Goal: Task Accomplishment & Management: Manage account settings

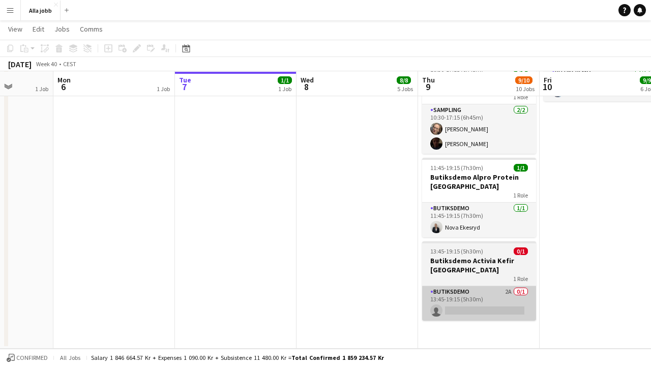
scroll to position [569, 0]
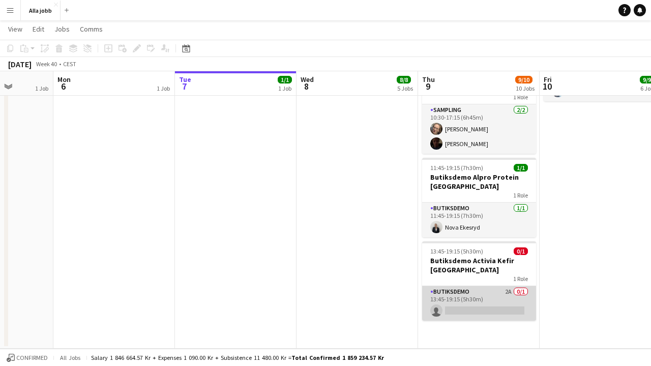
click at [470, 287] on app-card-role "Butiksdemo 2A 0/1 13:45-19:15 (5h30m) single-neutral-actions" at bounding box center [479, 303] width 114 height 35
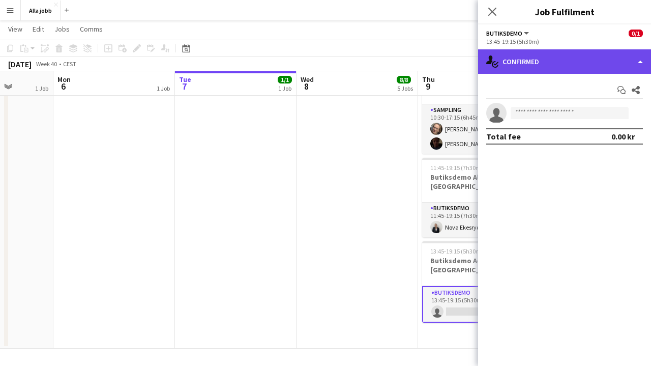
click at [545, 67] on div "single-neutral-actions-check-2 Confirmed" at bounding box center [564, 61] width 173 height 24
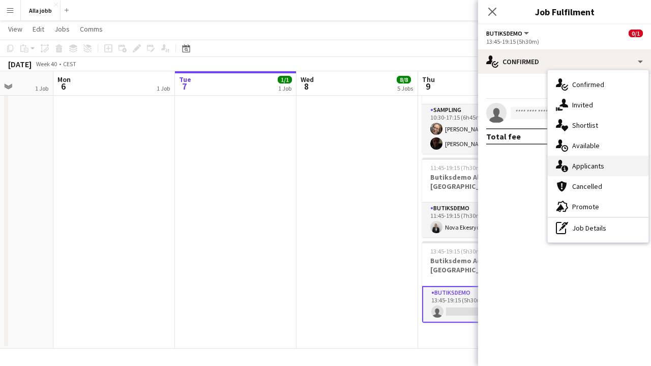
click at [570, 161] on div "single-neutral-actions-information Applicants" at bounding box center [598, 166] width 101 height 20
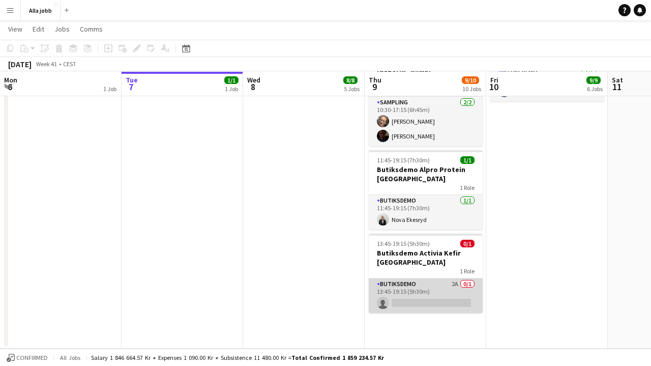
scroll to position [569, 0]
click at [398, 290] on app-card-role "Butiksdemo 2A 0/1 13:45-19:15 (5h30m) single-neutral-actions" at bounding box center [426, 295] width 114 height 35
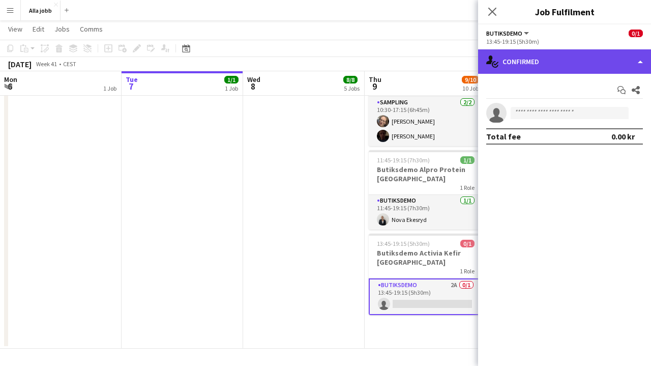
click at [565, 61] on div "single-neutral-actions-check-2 Confirmed" at bounding box center [564, 61] width 173 height 24
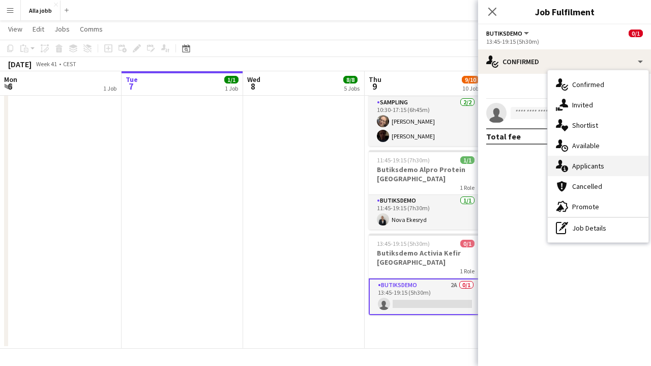
click at [574, 174] on div "single-neutral-actions-information Applicants" at bounding box center [598, 166] width 101 height 20
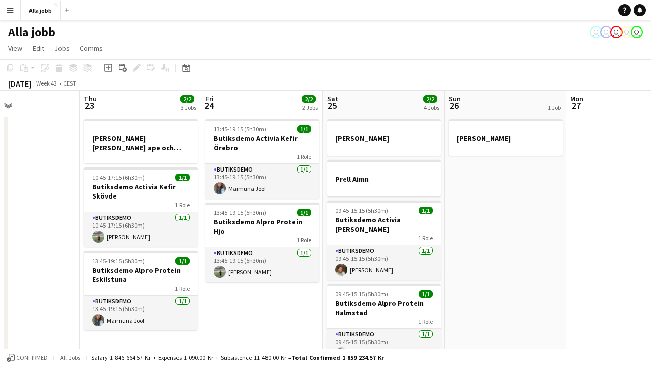
scroll to position [0, 293]
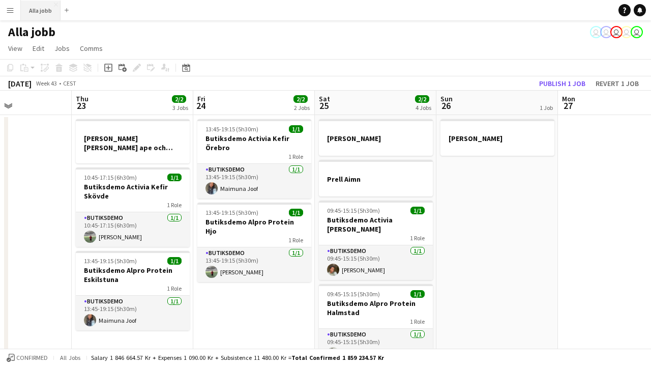
click at [46, 18] on button "Alla jobb Close" at bounding box center [41, 11] width 40 height 20
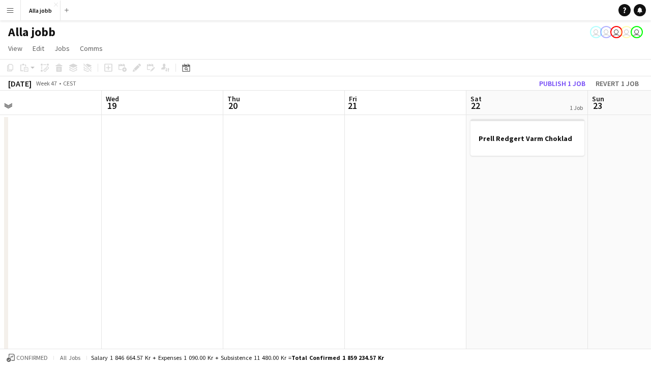
scroll to position [0, 390]
click at [46, 8] on button "Alla jobb Close" at bounding box center [41, 11] width 40 height 20
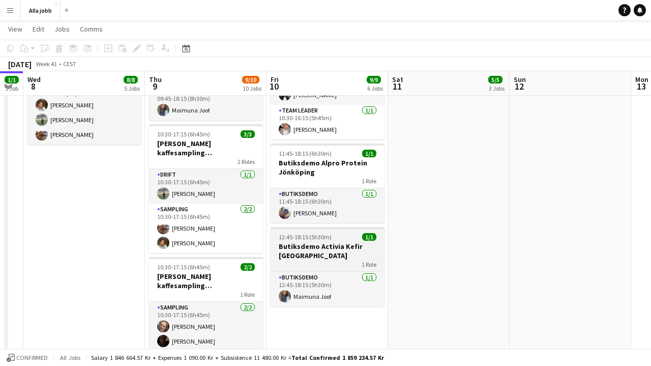
scroll to position [365, 0]
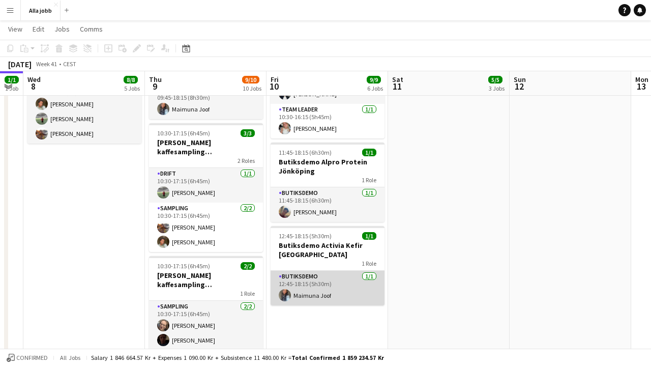
click at [307, 288] on app-card-role "Butiksdemo 1/1 12:45-18:15 (5h30m) Maimuna Joof" at bounding box center [328, 288] width 114 height 35
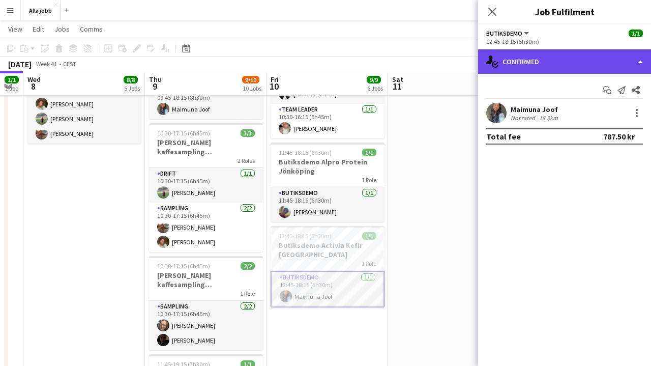
click at [527, 65] on div "single-neutral-actions-check-2 Confirmed" at bounding box center [564, 61] width 173 height 24
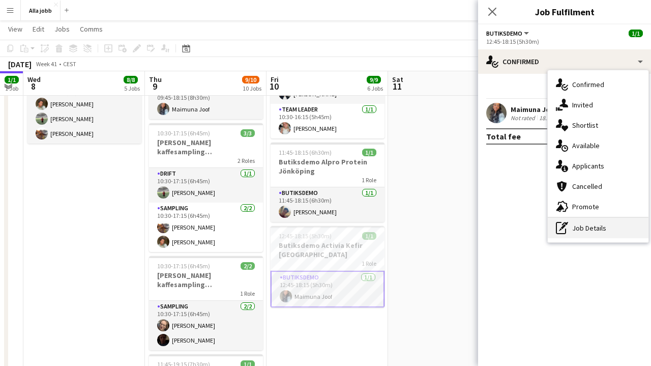
click at [591, 226] on div "pen-write Job Details" at bounding box center [598, 228] width 101 height 20
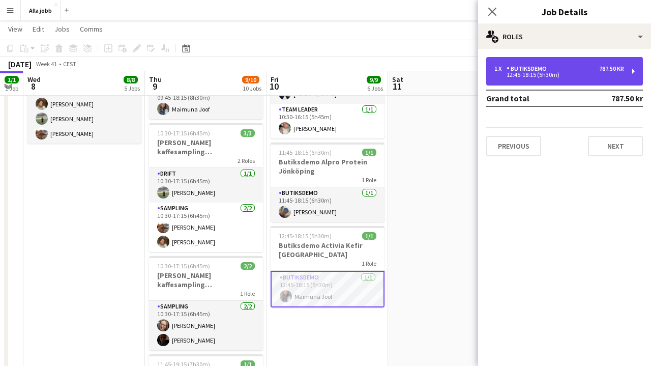
click at [572, 83] on div "1 x Butiksdemo 787.50 kr 12:45-18:15 (5h30m)" at bounding box center [565, 71] width 157 height 28
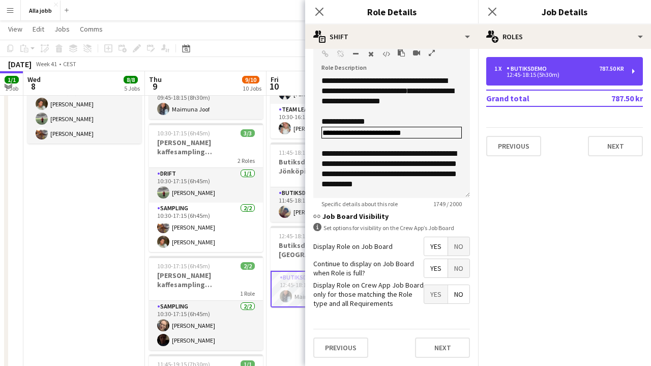
scroll to position [323, 0]
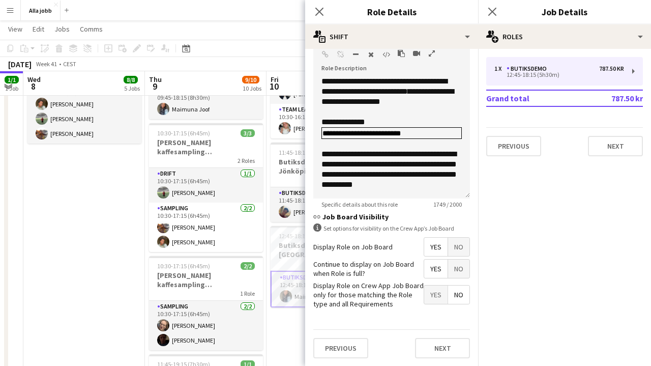
click at [113, 270] on app-date-cell "Maimuna hämtar Kia för butiksdemo Resa till Köpenhamn 10:00-11:00 (1h) 3/3 Avst…" at bounding box center [84, 151] width 122 height 804
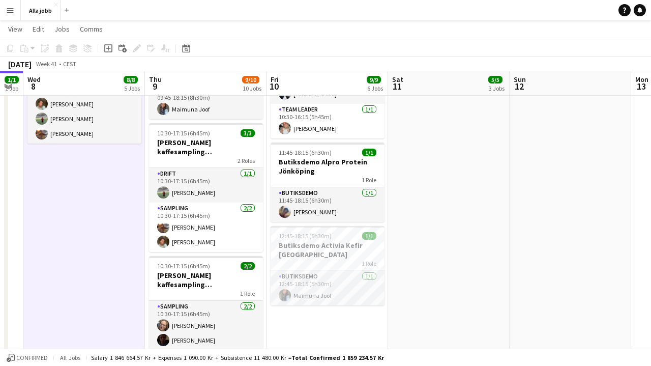
click at [435, 197] on app-date-cell "Lämna lastbil senast 19:00 10:30-17:15 (6h45m) 3/3 Barbour kaffesampling Köpenh…" at bounding box center [449, 151] width 122 height 804
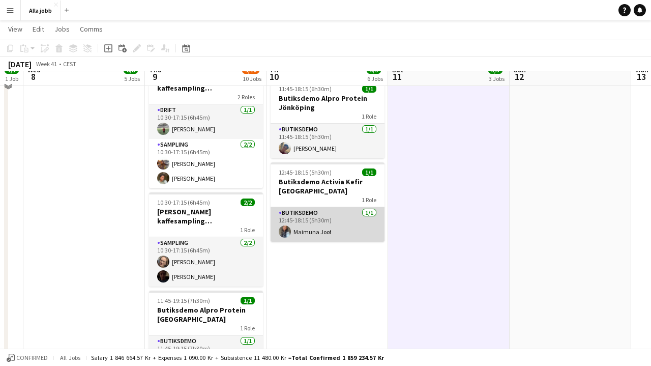
scroll to position [430, 0]
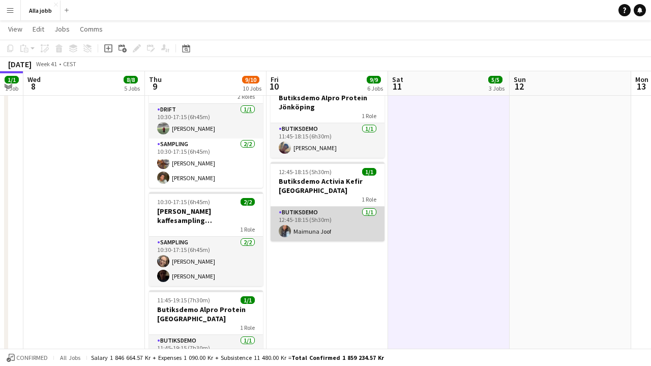
click at [319, 225] on app-card-role "Butiksdemo 1/1 12:45-18:15 (5h30m) Maimuna Joof" at bounding box center [328, 224] width 114 height 35
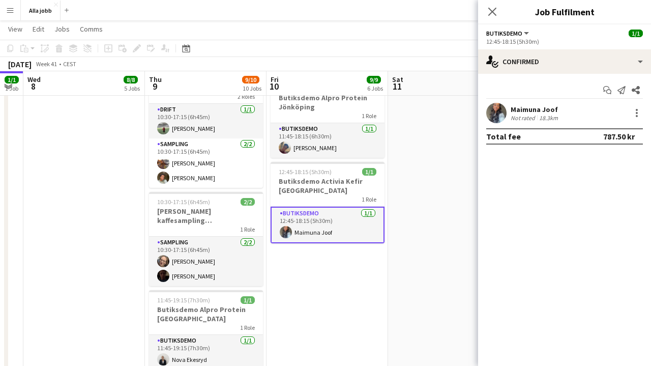
click at [501, 116] on app-user-avatar at bounding box center [497, 113] width 20 height 20
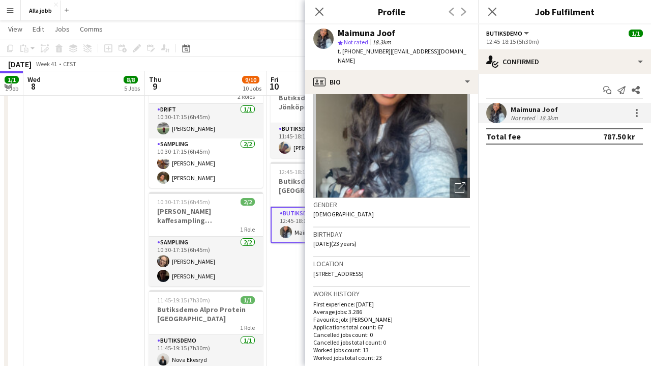
scroll to position [58, 0]
click at [36, 205] on app-date-cell "Maimuna hämtar Kia för butiksdemo Resa till Köpenhamn 10:00-11:00 (1h) 3/3 Avst…" at bounding box center [84, 86] width 122 height 804
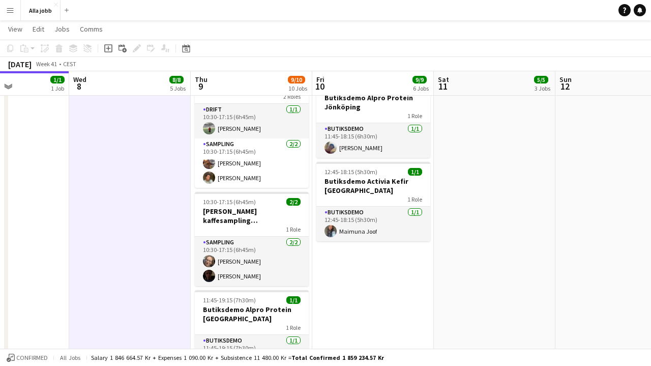
scroll to position [0, 416]
click at [53, 13] on button "Alla jobb Close" at bounding box center [41, 11] width 40 height 20
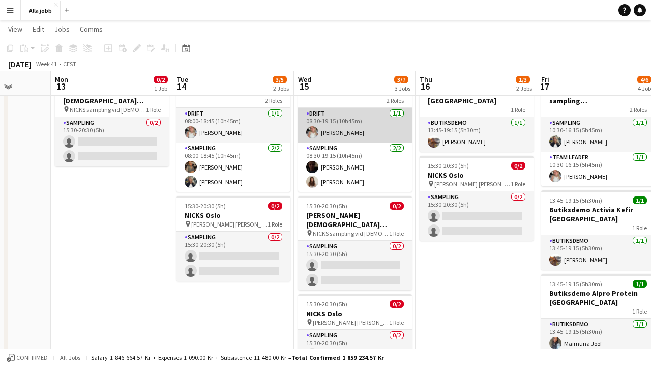
scroll to position [46, 0]
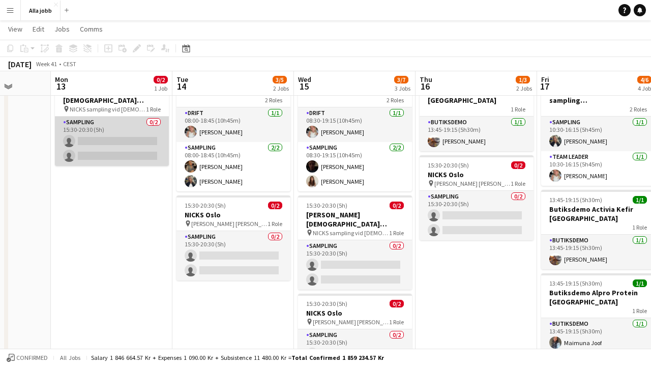
click at [130, 135] on app-card-role "Sampling 0/2 15:30-20:30 (5h) single-neutral-actions single-neutral-actions" at bounding box center [112, 141] width 114 height 49
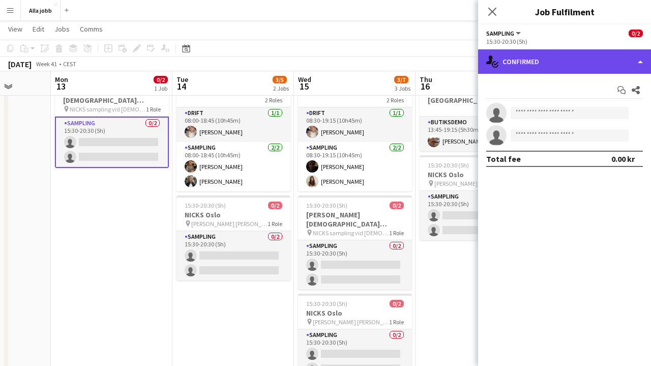
click at [585, 59] on div "single-neutral-actions-check-2 Confirmed" at bounding box center [564, 61] width 173 height 24
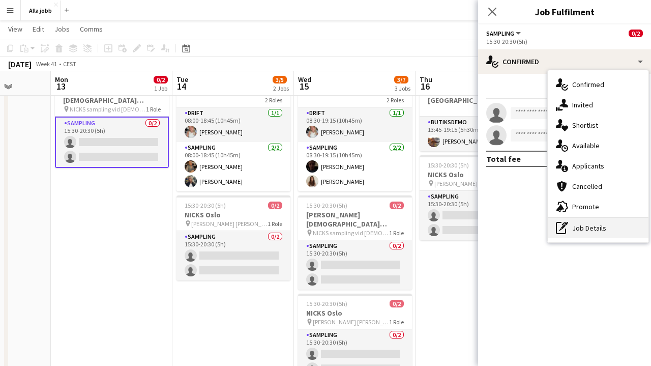
click at [573, 226] on div "pen-write Job Details" at bounding box center [598, 228] width 101 height 20
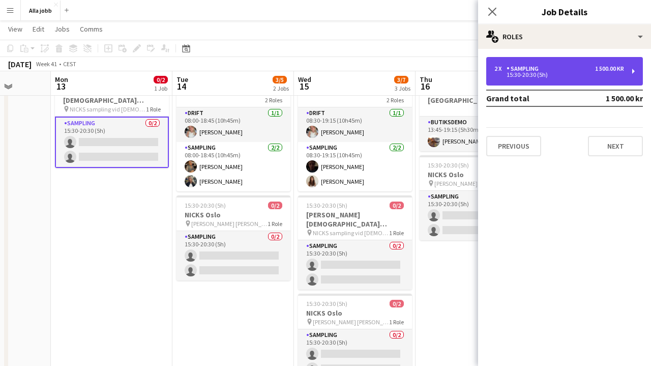
click at [558, 73] on div "15:30-20:30 (5h)" at bounding box center [560, 74] width 130 height 5
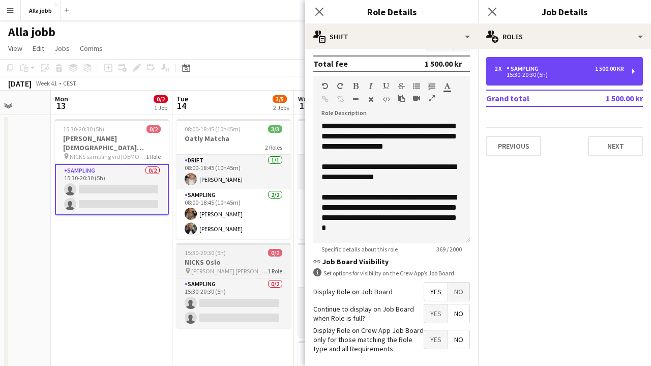
scroll to position [0, 0]
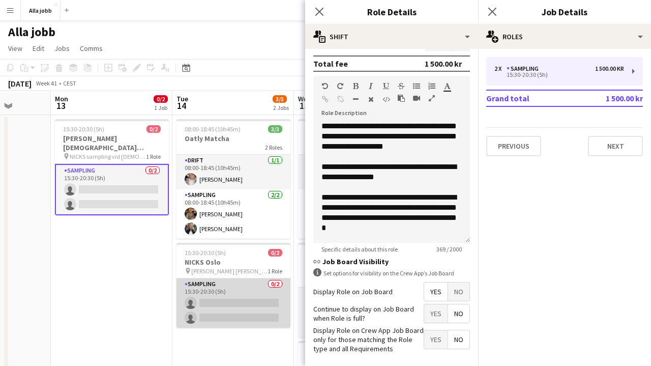
click at [234, 279] on app-card-role "Sampling 0/2 15:30-20:30 (5h) single-neutral-actions single-neutral-actions" at bounding box center [234, 302] width 114 height 49
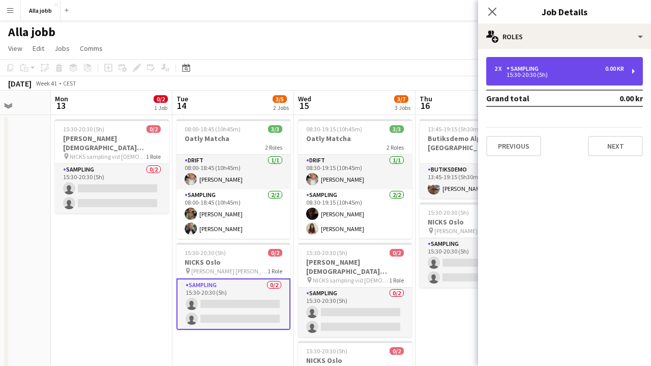
click at [556, 72] on div "2 x Sampling 0.00 kr" at bounding box center [560, 68] width 130 height 7
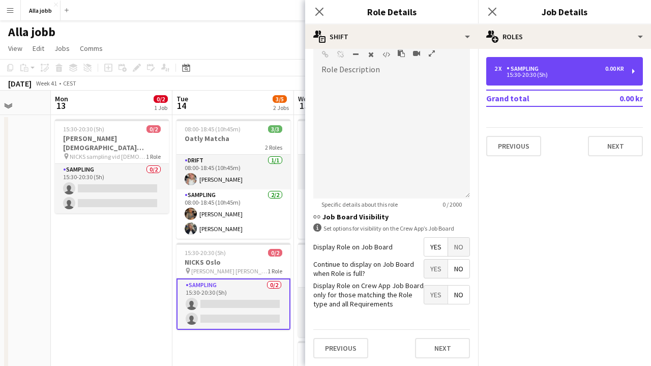
scroll to position [255, 0]
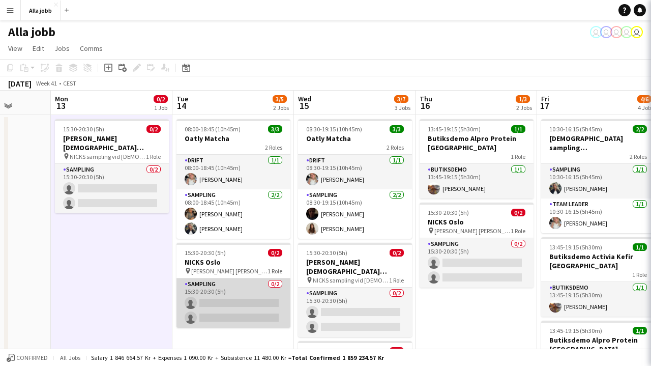
click at [217, 308] on app-card-role "Sampling 0/2 15:30-20:30 (5h) single-neutral-actions single-neutral-actions" at bounding box center [234, 302] width 114 height 49
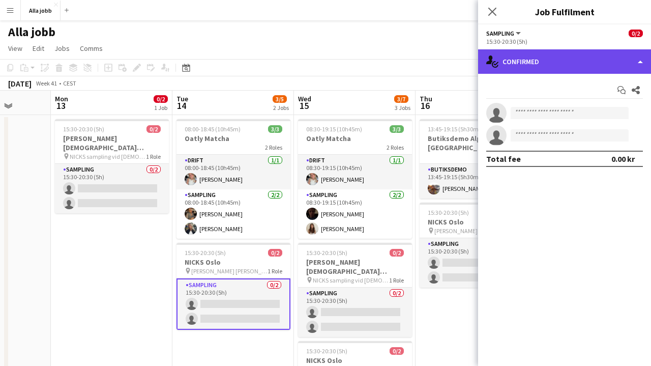
click at [556, 62] on div "single-neutral-actions-check-2 Confirmed" at bounding box center [564, 61] width 173 height 24
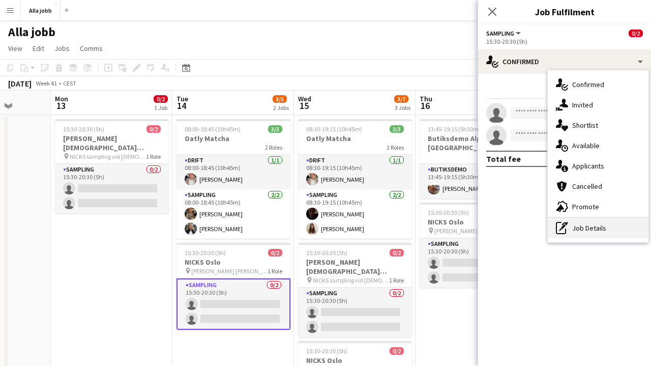
click at [579, 236] on div "pen-write Job Details" at bounding box center [598, 228] width 101 height 20
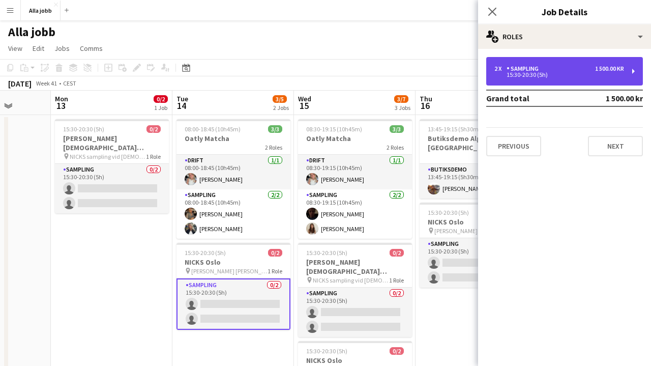
click at [571, 68] on div "2 x Sampling 1 500.00 kr" at bounding box center [560, 68] width 130 height 7
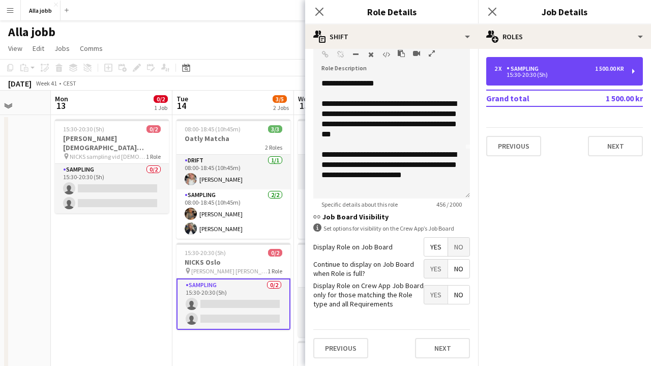
scroll to position [65, 0]
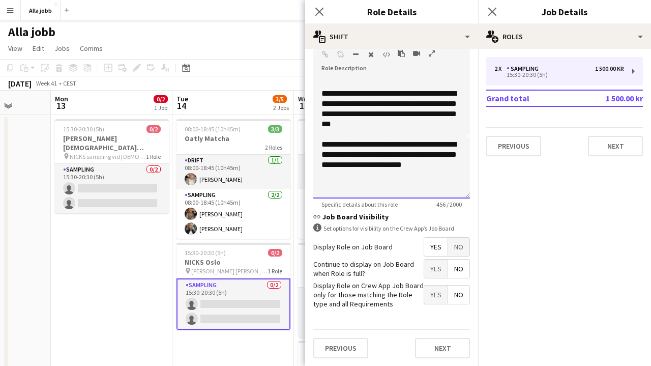
click at [362, 160] on div "**********" at bounding box center [392, 154] width 140 height 31
click at [341, 156] on div "**********" at bounding box center [392, 154] width 140 height 31
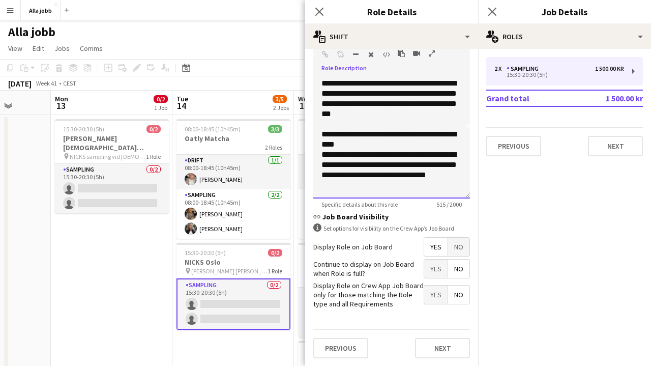
click at [395, 177] on div "**********" at bounding box center [392, 165] width 140 height 31
drag, startPoint x: 430, startPoint y: 189, endPoint x: 365, endPoint y: 176, distance: 66.0
click at [365, 176] on div "**********" at bounding box center [392, 165] width 140 height 31
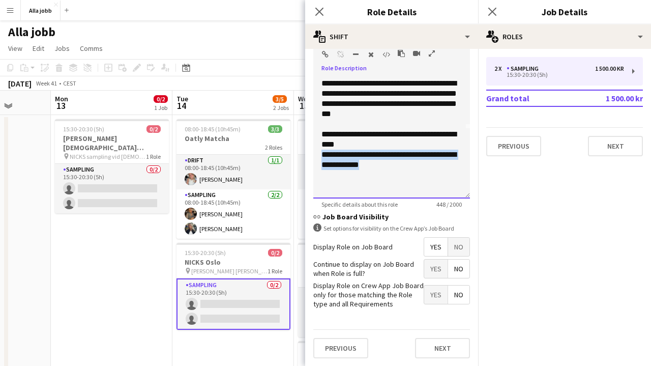
drag, startPoint x: 377, startPoint y: 178, endPoint x: 306, endPoint y: 163, distance: 72.2
click at [306, 163] on form "**********" at bounding box center [391, 50] width 173 height 633
copy div "**********"
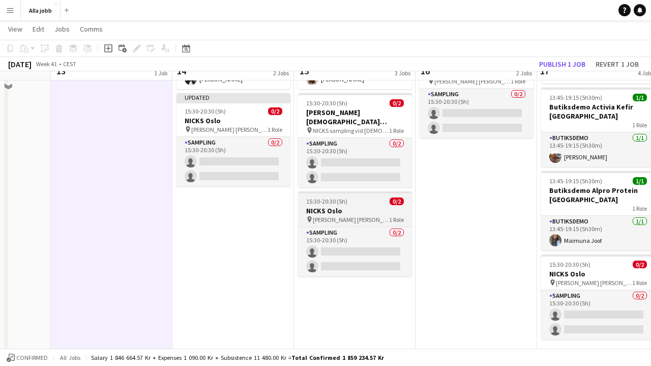
scroll to position [122, 0]
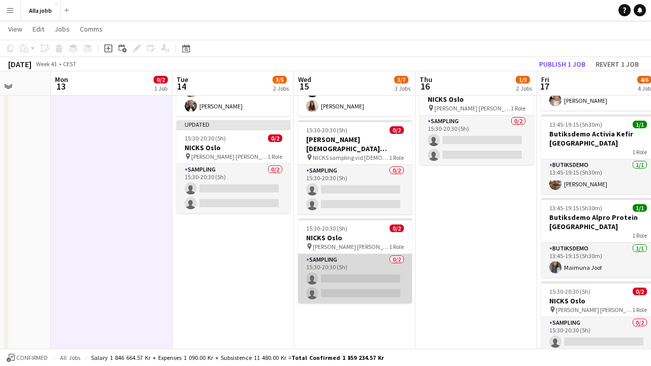
click at [348, 279] on app-card-role "Sampling 0/2 15:30-20:30 (5h) single-neutral-actions single-neutral-actions" at bounding box center [355, 278] width 114 height 49
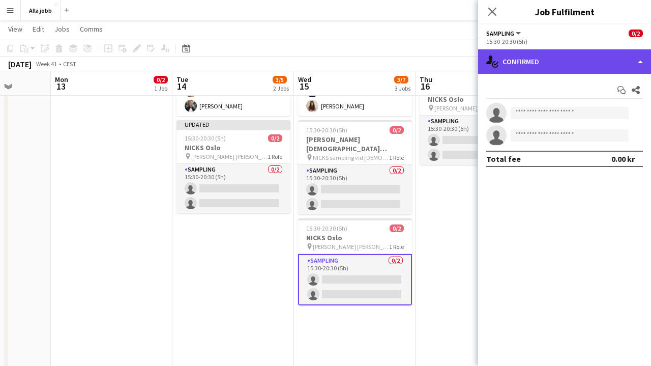
click at [545, 61] on div "single-neutral-actions-check-2 Confirmed" at bounding box center [564, 61] width 173 height 24
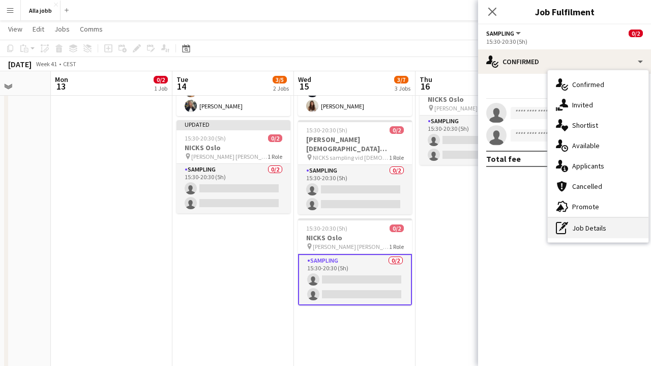
click at [582, 229] on div "pen-write Job Details" at bounding box center [598, 228] width 101 height 20
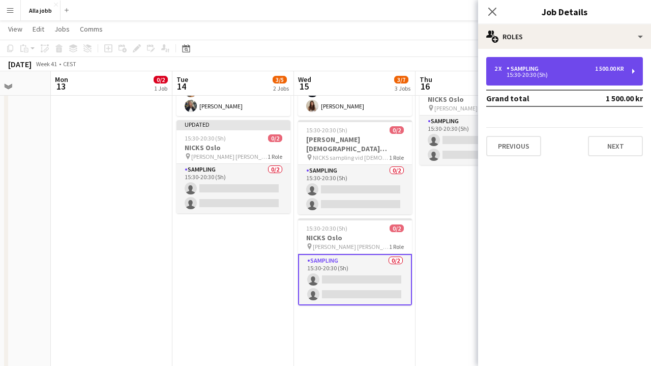
click at [561, 67] on div "2 x Sampling 1 500.00 kr" at bounding box center [560, 68] width 130 height 7
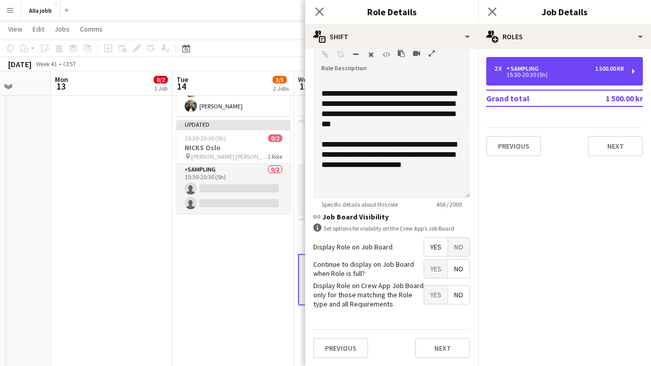
scroll to position [69, 0]
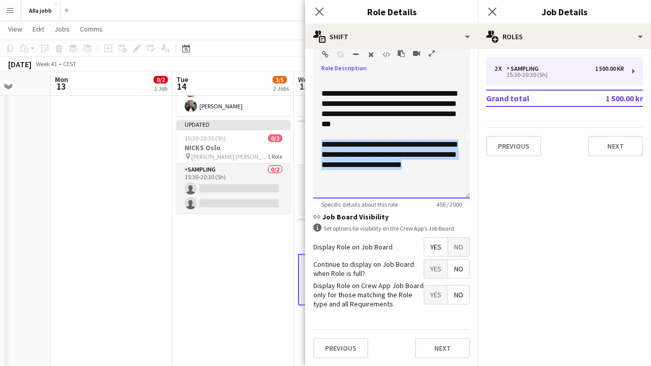
drag, startPoint x: 436, startPoint y: 168, endPoint x: 314, endPoint y: 147, distance: 123.6
click at [314, 147] on div "**********" at bounding box center [391, 137] width 157 height 122
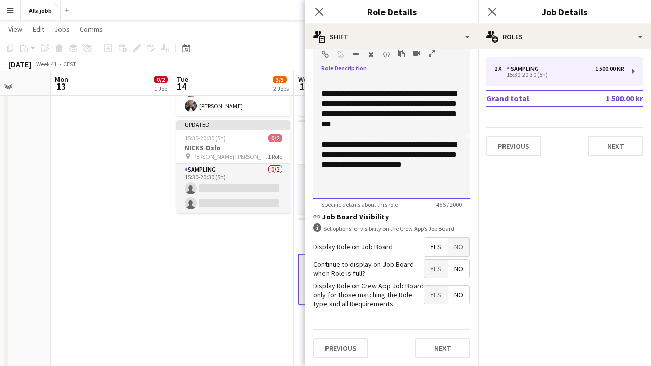
click at [407, 175] on div at bounding box center [392, 175] width 140 height 10
drag, startPoint x: 437, startPoint y: 164, endPoint x: 342, endPoint y: 155, distance: 95.2
click at [342, 155] on div "**********" at bounding box center [392, 154] width 140 height 31
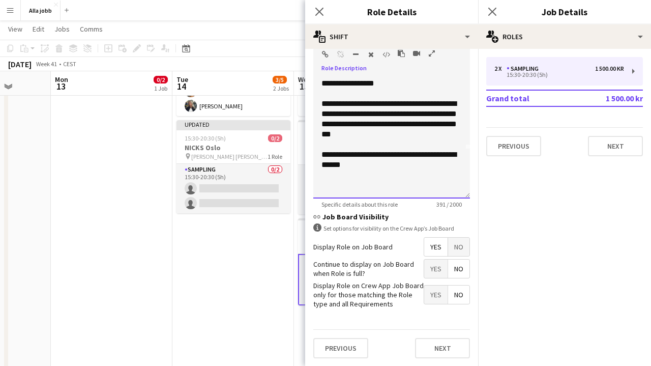
scroll to position [59, 0]
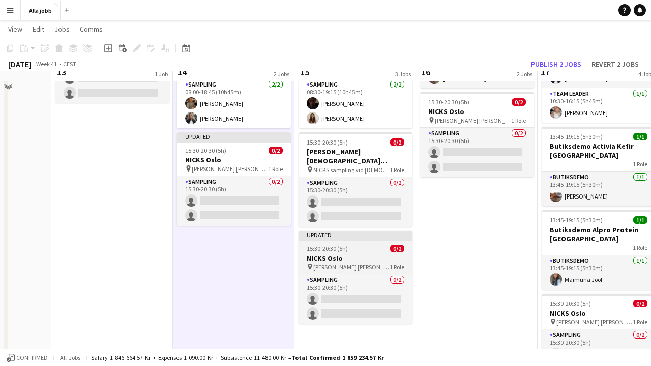
scroll to position [87, 0]
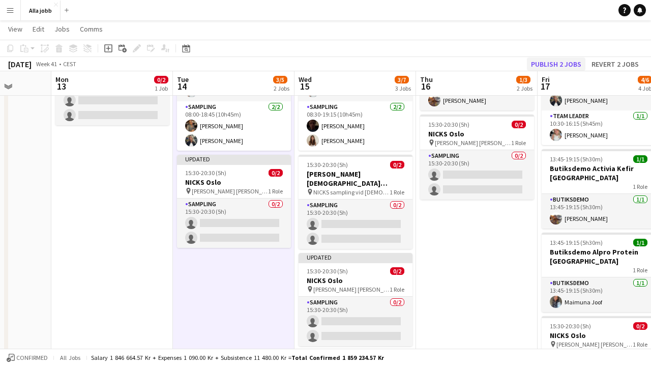
click at [564, 58] on button "Publish 2 jobs" at bounding box center [556, 64] width 59 height 13
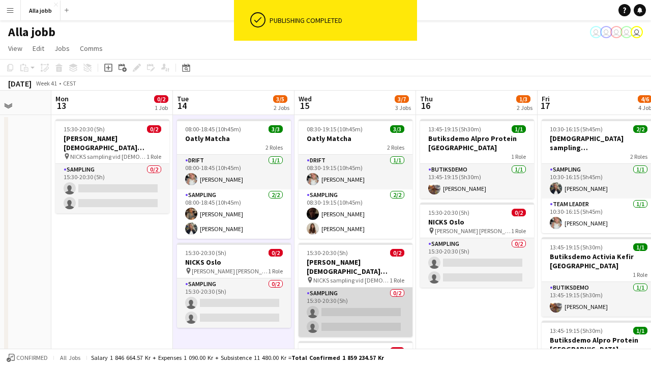
scroll to position [0, 0]
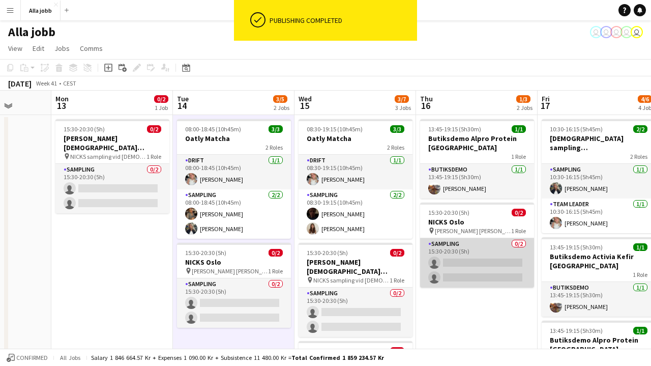
click at [455, 256] on app-card-role "Sampling 0/2 15:30-20:30 (5h) single-neutral-actions single-neutral-actions" at bounding box center [477, 262] width 114 height 49
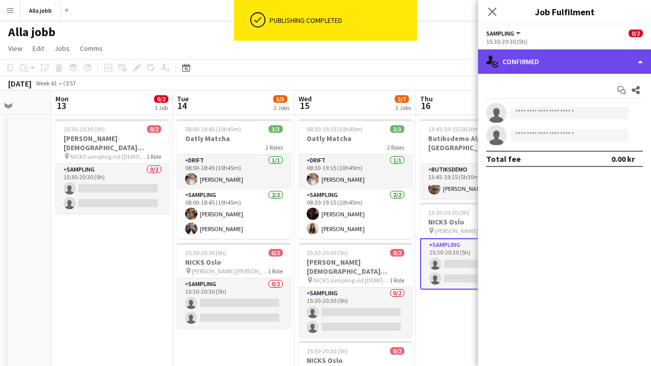
click at [566, 60] on div "single-neutral-actions-check-2 Confirmed" at bounding box center [564, 61] width 173 height 24
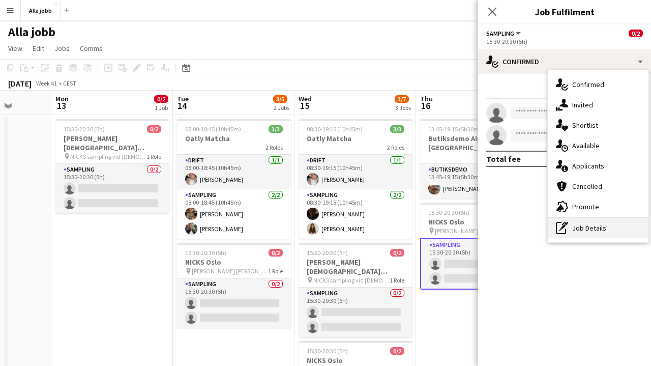
click at [567, 237] on div "pen-write Job Details" at bounding box center [598, 228] width 101 height 20
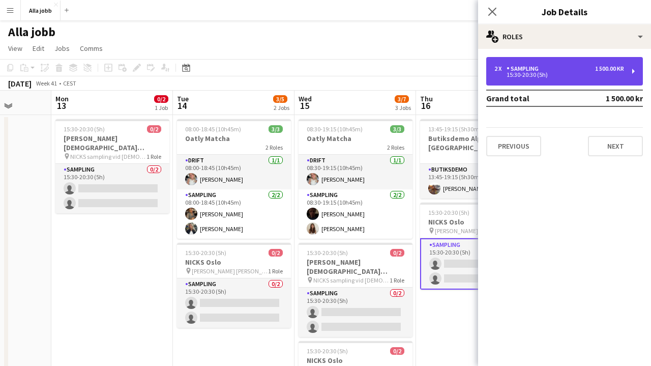
click at [563, 73] on div "15:30-20:30 (5h)" at bounding box center [560, 74] width 130 height 5
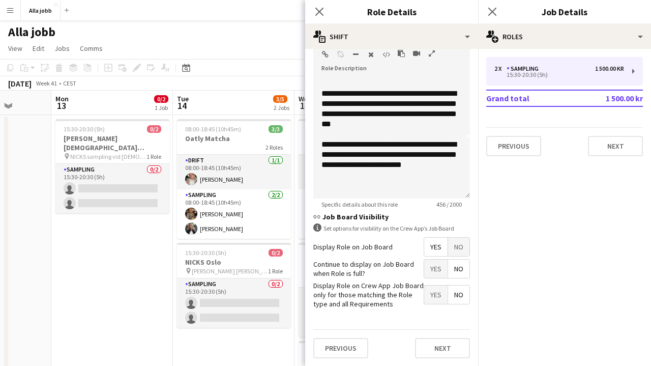
scroll to position [69, 0]
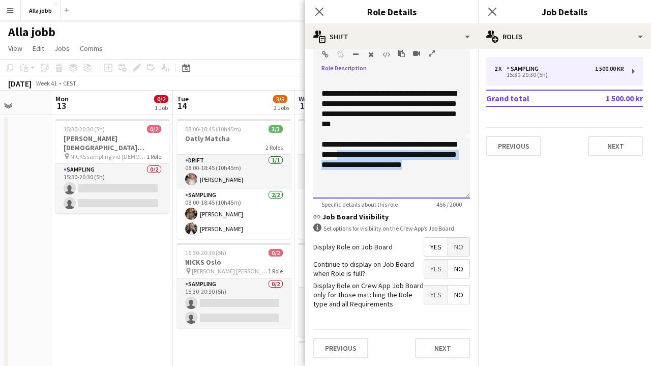
drag, startPoint x: 433, startPoint y: 167, endPoint x: 339, endPoint y: 156, distance: 94.3
click at [339, 156] on div "**********" at bounding box center [392, 154] width 140 height 31
paste div
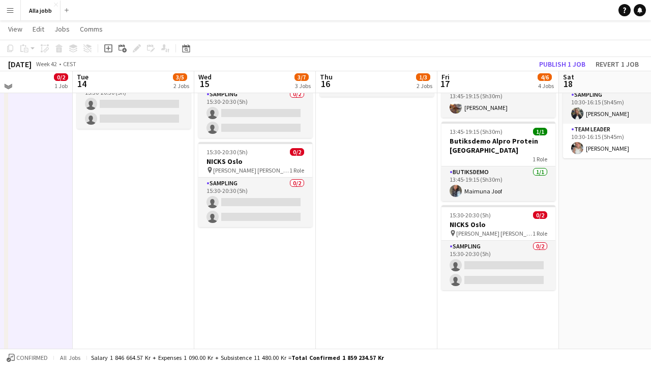
scroll to position [209, 0]
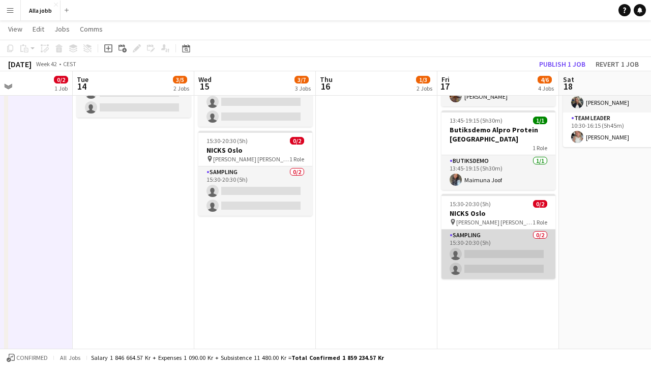
click at [486, 246] on app-card-role "Sampling 0/2 15:30-20:30 (5h) single-neutral-actions single-neutral-actions" at bounding box center [499, 254] width 114 height 49
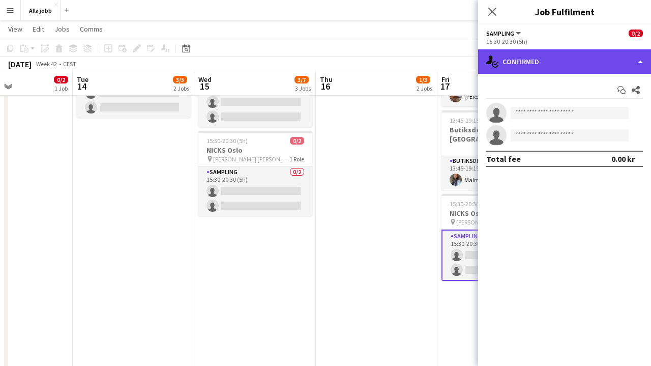
click at [566, 66] on div "single-neutral-actions-check-2 Confirmed" at bounding box center [564, 61] width 173 height 24
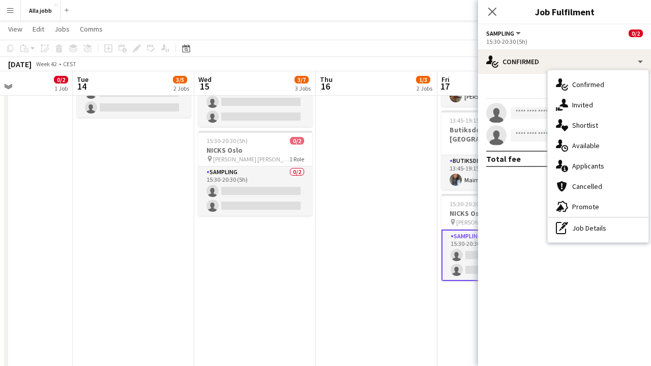
click at [562, 226] on icon "pen-write" at bounding box center [562, 228] width 12 height 12
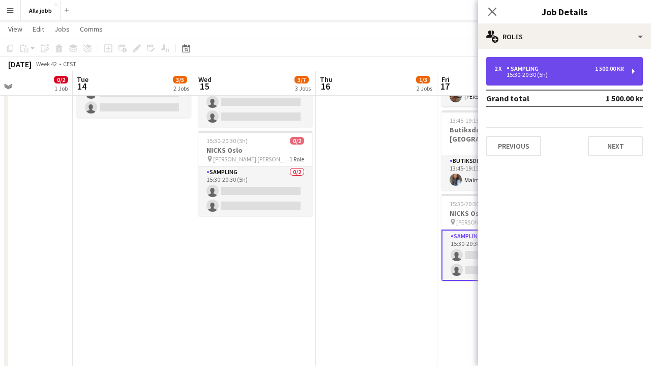
click at [538, 65] on div "Sampling" at bounding box center [525, 68] width 36 height 7
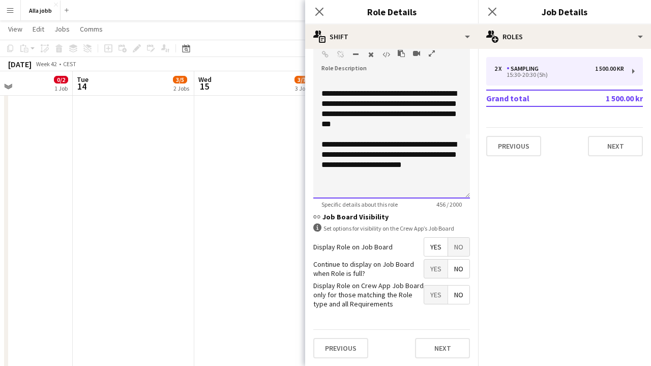
scroll to position [69, 0]
drag, startPoint x: 434, startPoint y: 166, endPoint x: 341, endPoint y: 157, distance: 93.0
click at [341, 157] on div "**********" at bounding box center [392, 154] width 140 height 31
paste div
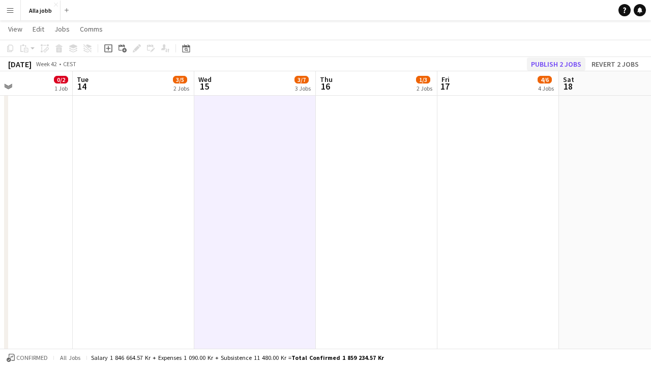
click at [567, 62] on button "Publish 2 jobs" at bounding box center [556, 64] width 59 height 13
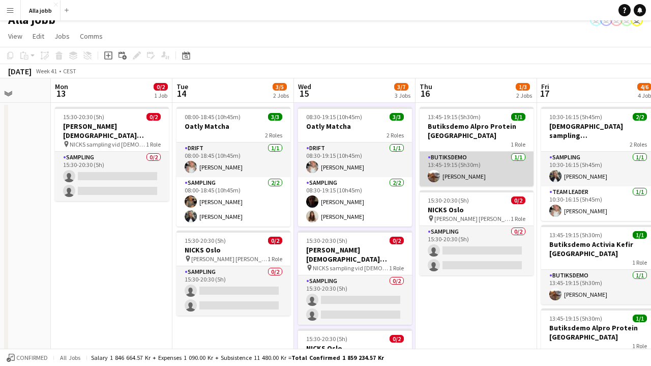
scroll to position [14, 0]
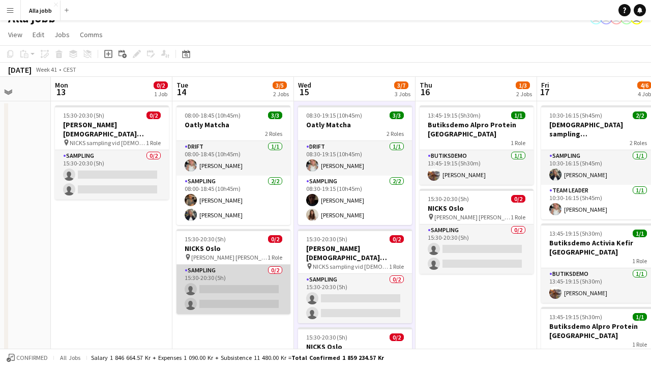
click at [214, 281] on app-card-role "Sampling 0/2 15:30-20:30 (5h) single-neutral-actions single-neutral-actions" at bounding box center [234, 289] width 114 height 49
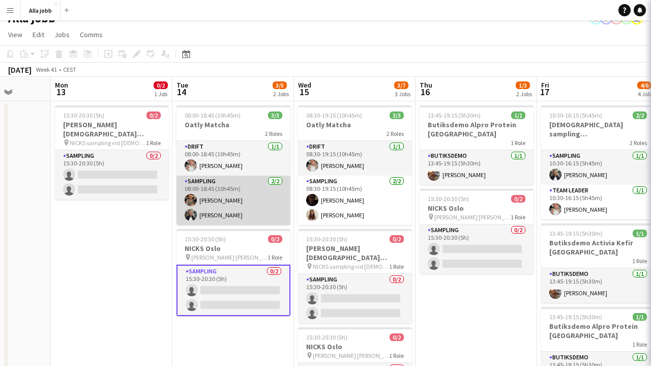
click at [219, 215] on app-card-role "Sampling 2/2 08:00-18:45 (10h45m) Livia Nwaugo Smilla Nordenfridh" at bounding box center [234, 200] width 114 height 49
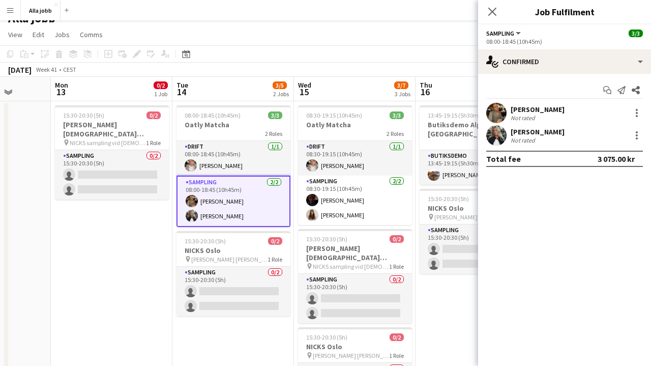
click at [543, 78] on div "Start chat Send notification Share Livia Nwaugo Not rated Smilla Nordenfridh No…" at bounding box center [564, 124] width 173 height 101
click at [543, 77] on div "Start chat Send notification Share Livia Nwaugo Not rated Smilla Nordenfridh No…" at bounding box center [564, 124] width 173 height 101
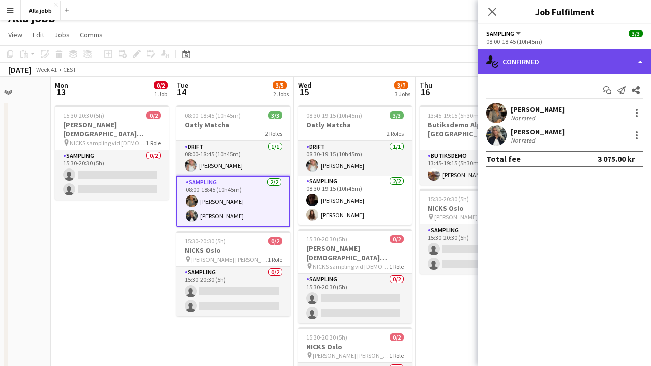
click at [547, 65] on div "single-neutral-actions-check-2 Confirmed" at bounding box center [564, 61] width 173 height 24
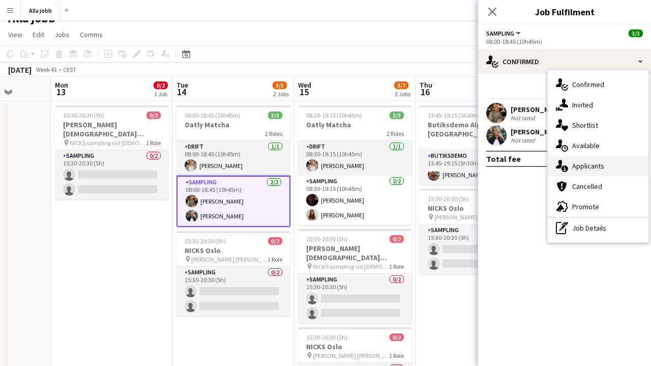
click at [572, 162] on div "single-neutral-actions-information Applicants" at bounding box center [598, 166] width 101 height 20
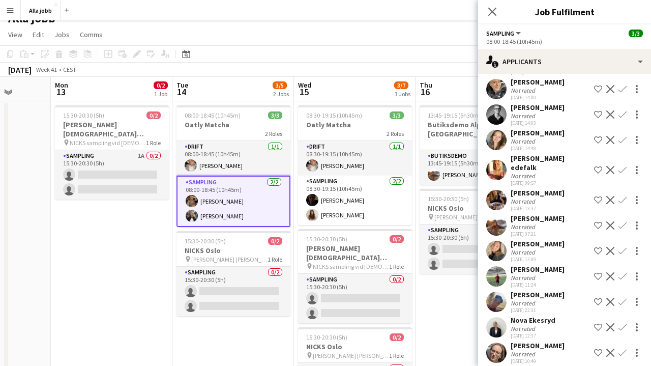
scroll to position [96, 0]
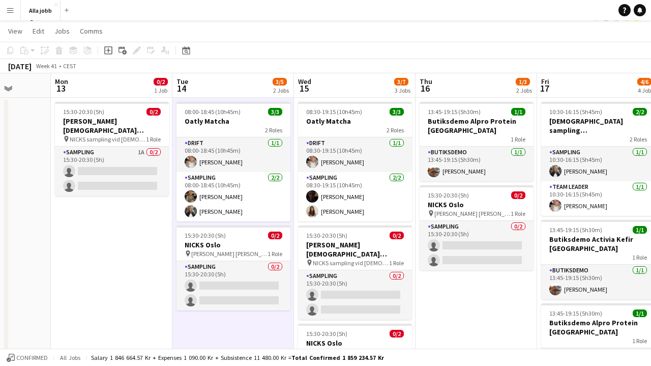
scroll to position [16, 0]
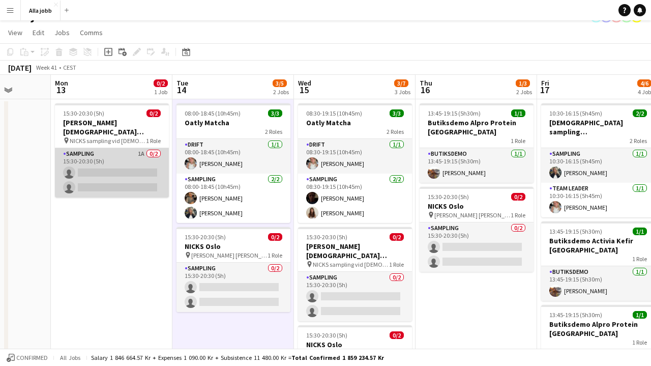
click at [86, 152] on app-card-role "Sampling 1A 0/2 15:30-20:30 (5h) single-neutral-actions single-neutral-actions" at bounding box center [112, 172] width 114 height 49
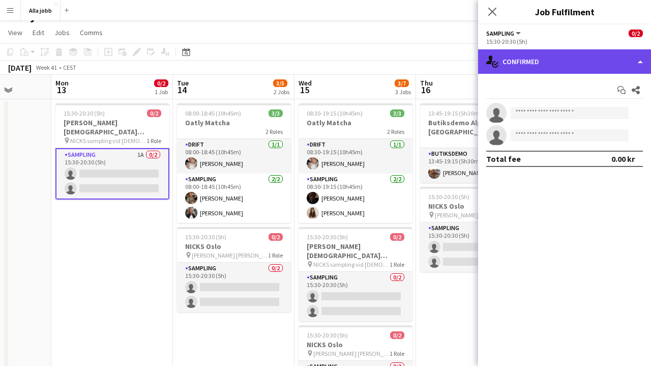
click at [576, 67] on div "single-neutral-actions-check-2 Confirmed" at bounding box center [564, 61] width 173 height 24
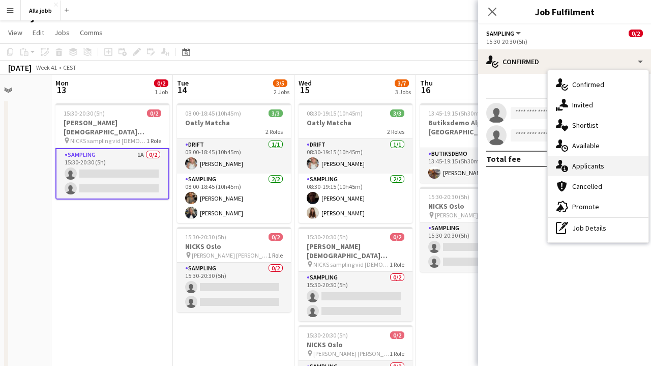
click at [578, 165] on span "Applicants" at bounding box center [589, 165] width 32 height 9
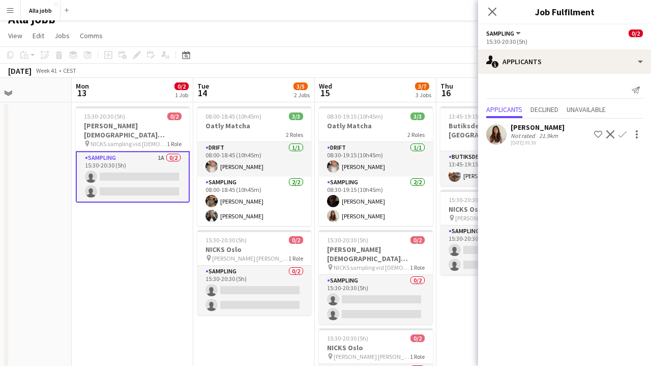
scroll to position [18, 0]
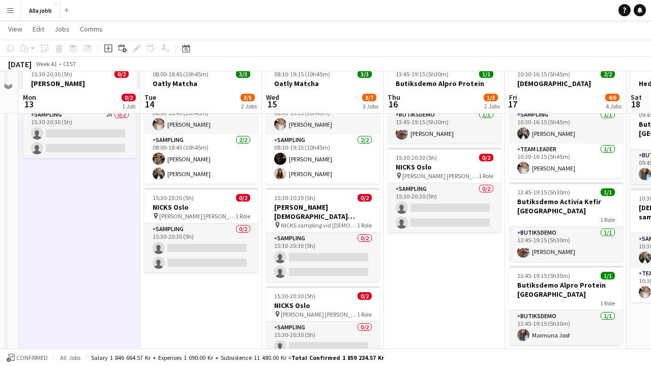
scroll to position [45, 0]
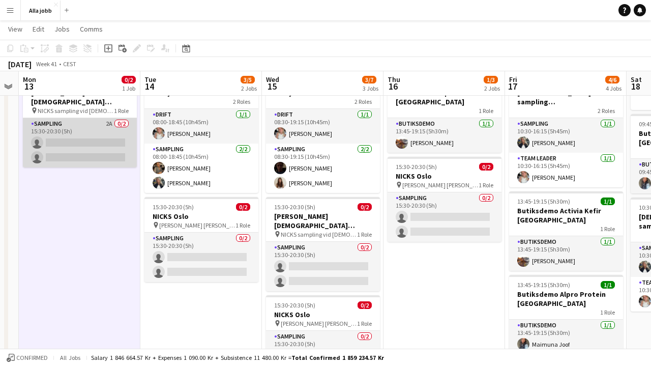
click at [86, 150] on app-card-role "Sampling 2A 0/2 15:30-20:30 (5h) single-neutral-actions single-neutral-actions" at bounding box center [80, 142] width 114 height 49
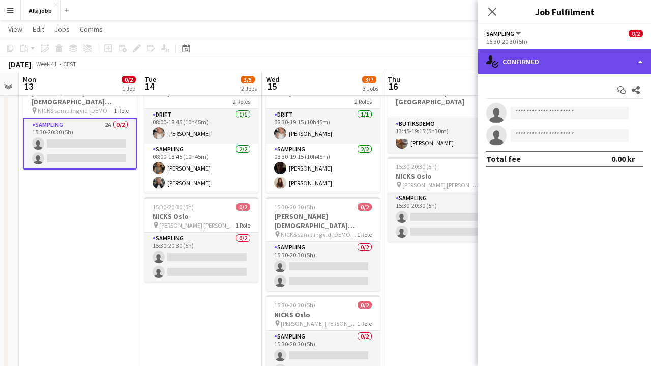
click at [564, 67] on div "single-neutral-actions-check-2 Confirmed" at bounding box center [564, 61] width 173 height 24
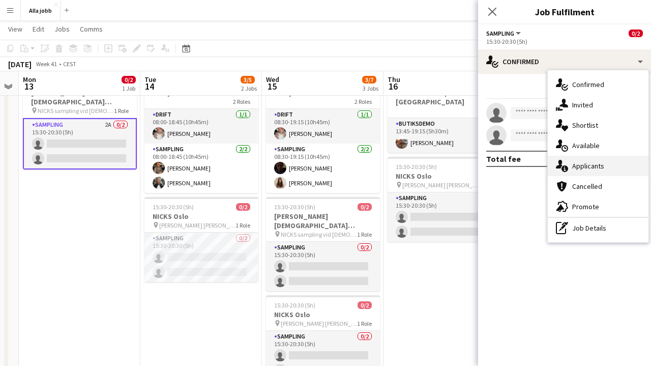
click at [575, 165] on span "Applicants" at bounding box center [589, 165] width 32 height 9
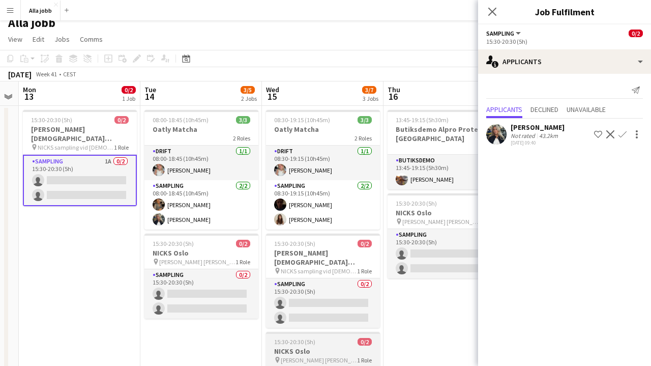
scroll to position [9, 0]
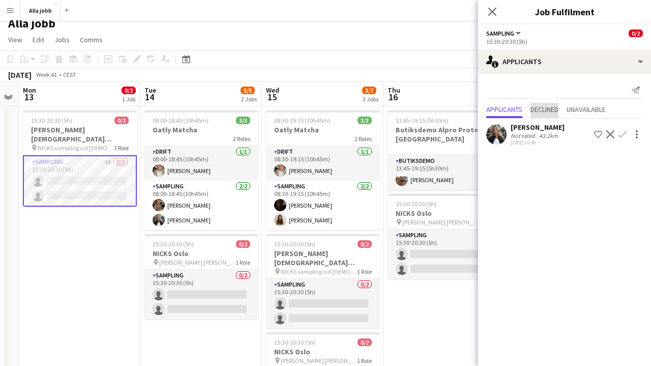
click at [555, 110] on span "Declined" at bounding box center [545, 109] width 28 height 7
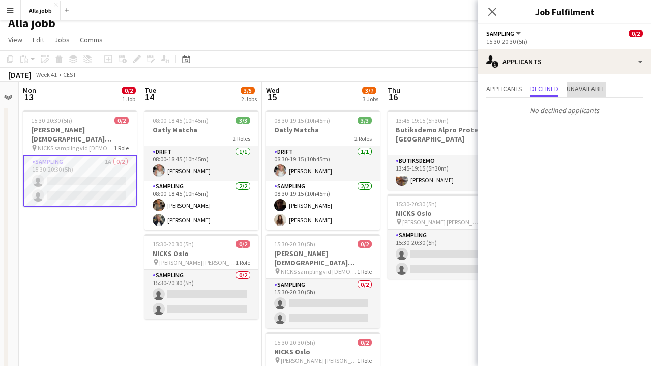
click at [587, 88] on span "Unavailable" at bounding box center [586, 88] width 39 height 7
click at [490, 82] on span "Applicants" at bounding box center [505, 89] width 36 height 15
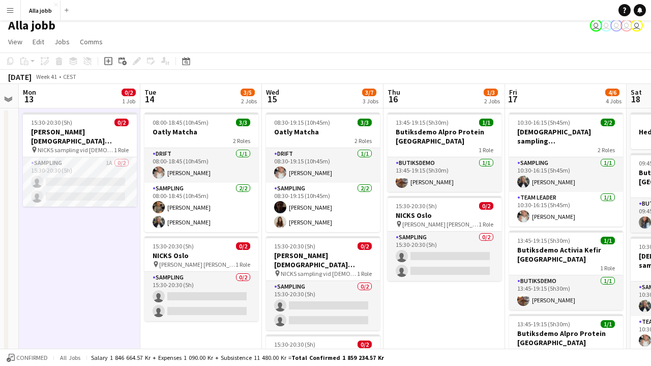
scroll to position [4, 0]
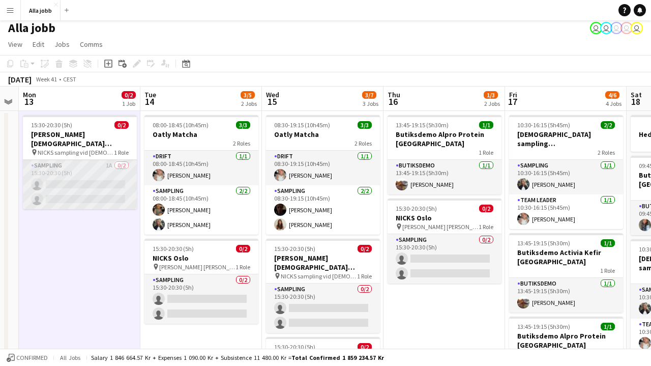
click at [130, 190] on app-card-role "Sampling 1A 0/2 15:30-20:30 (5h) single-neutral-actions single-neutral-actions" at bounding box center [80, 184] width 114 height 49
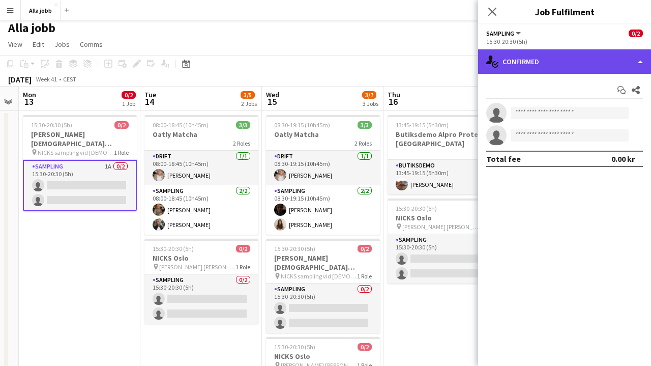
click at [578, 65] on div "single-neutral-actions-check-2 Confirmed" at bounding box center [564, 61] width 173 height 24
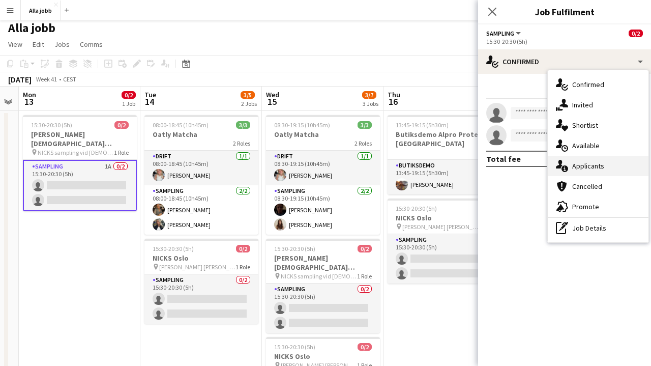
click at [593, 164] on span "Applicants" at bounding box center [589, 165] width 32 height 9
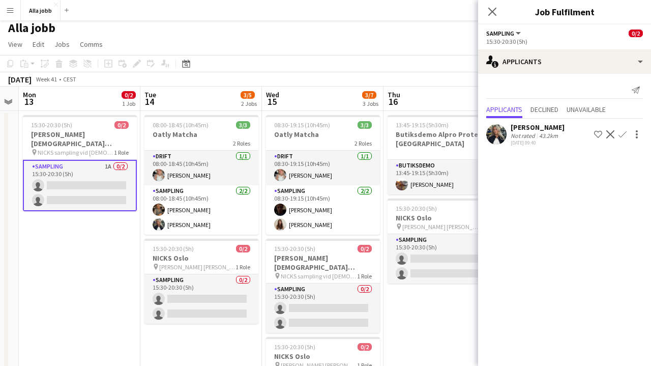
click at [619, 134] on app-icon "Confirm" at bounding box center [623, 134] width 8 height 8
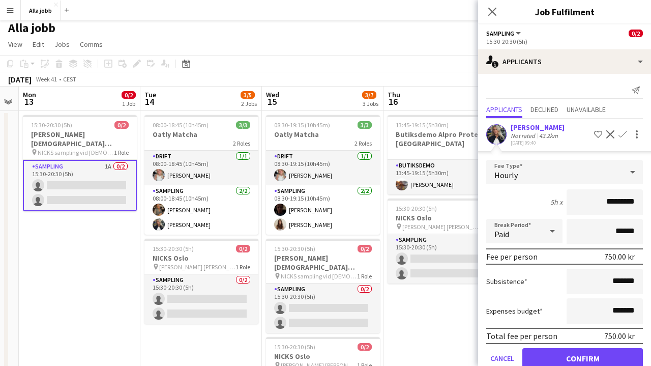
click at [574, 357] on button "Confirm" at bounding box center [583, 358] width 121 height 20
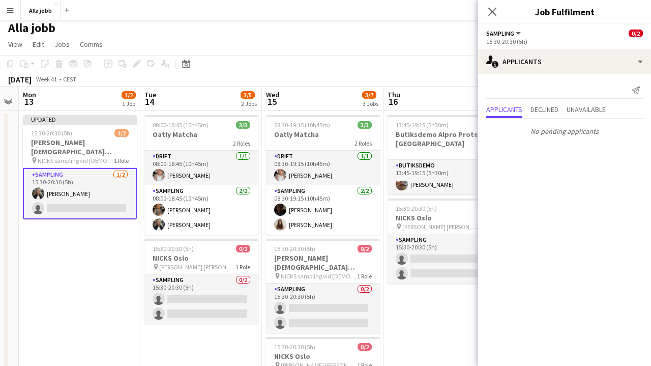
scroll to position [18, 0]
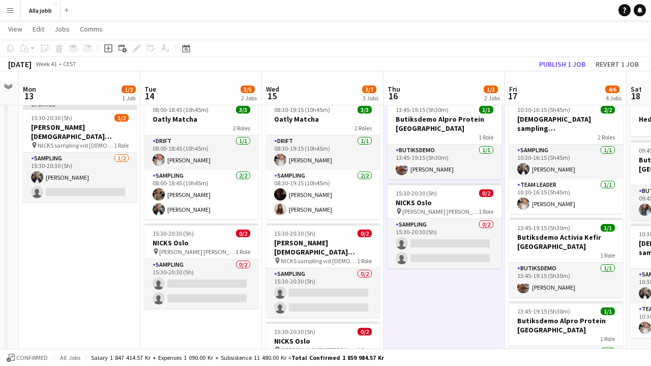
scroll to position [29, 0]
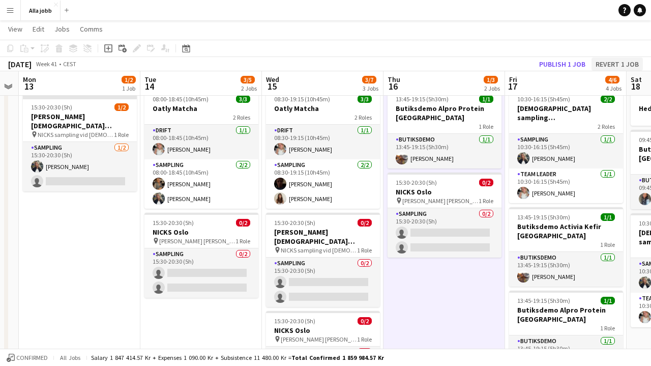
click at [612, 64] on button "Revert 1 job" at bounding box center [617, 64] width 51 height 13
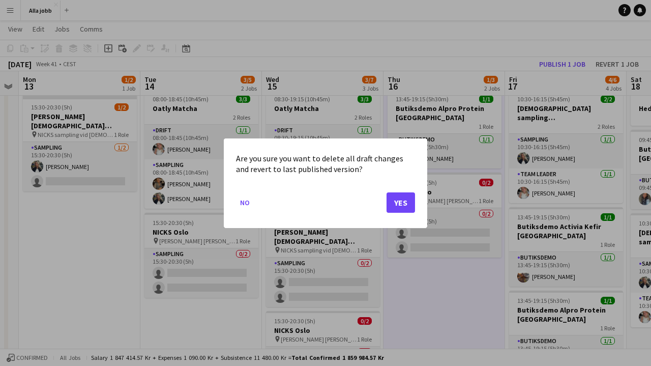
click at [407, 203] on button "Yes" at bounding box center [401, 202] width 28 height 20
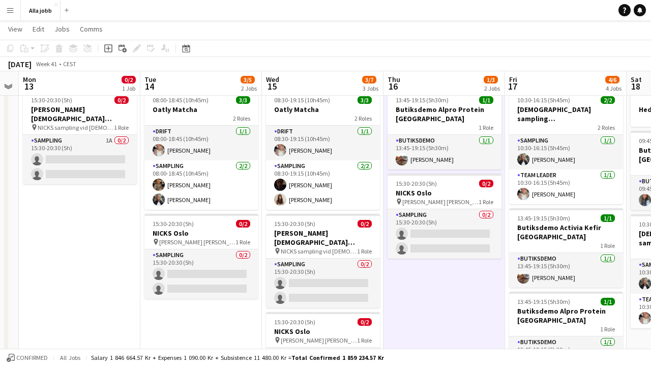
scroll to position [13, 0]
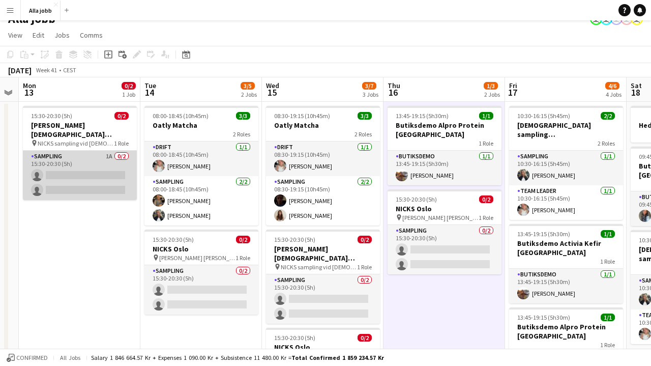
click at [110, 162] on app-card-role "Sampling 1A 0/2 15:30-20:30 (5h) single-neutral-actions single-neutral-actions" at bounding box center [80, 175] width 114 height 49
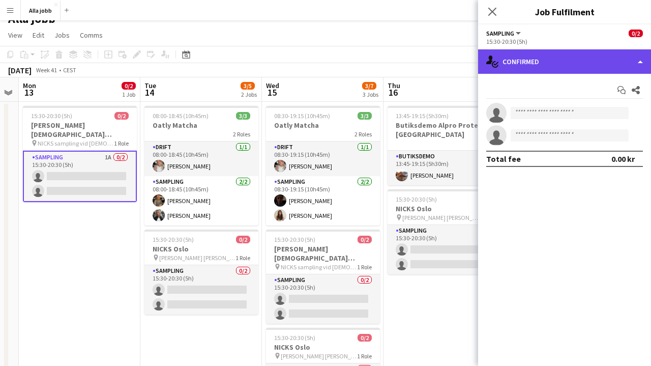
click at [539, 67] on div "single-neutral-actions-check-2 Confirmed" at bounding box center [564, 61] width 173 height 24
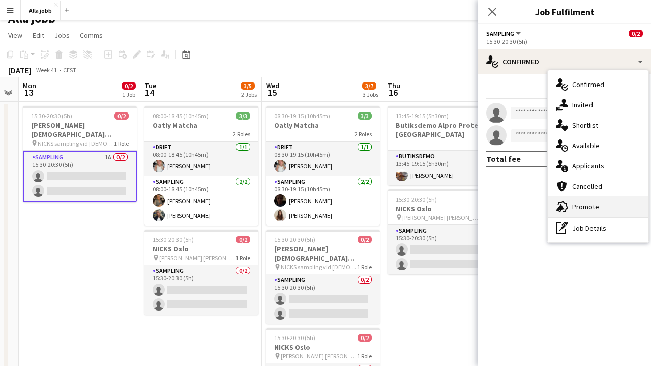
click at [573, 210] on span "Promote" at bounding box center [586, 206] width 27 height 9
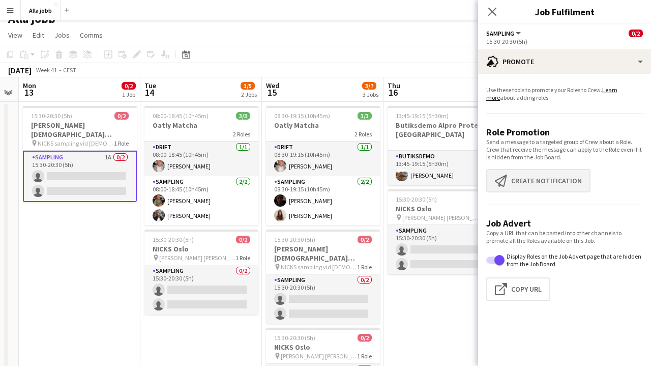
click at [541, 177] on button "Create notification Create notification" at bounding box center [539, 180] width 104 height 23
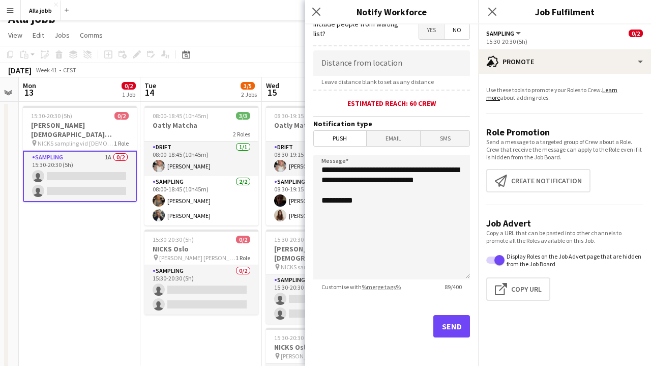
click at [452, 323] on button "Send" at bounding box center [452, 326] width 37 height 22
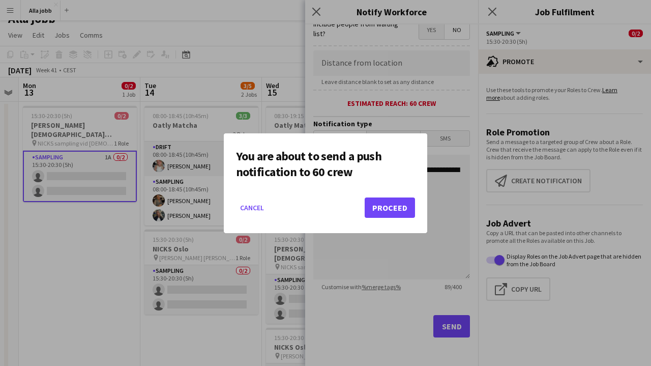
click at [375, 206] on button "Proceed" at bounding box center [390, 207] width 50 height 20
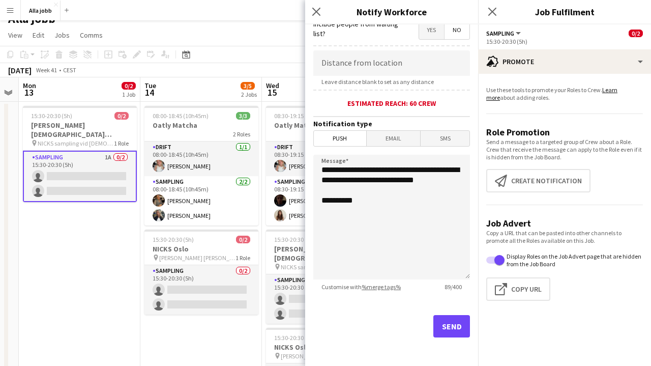
scroll to position [13, 0]
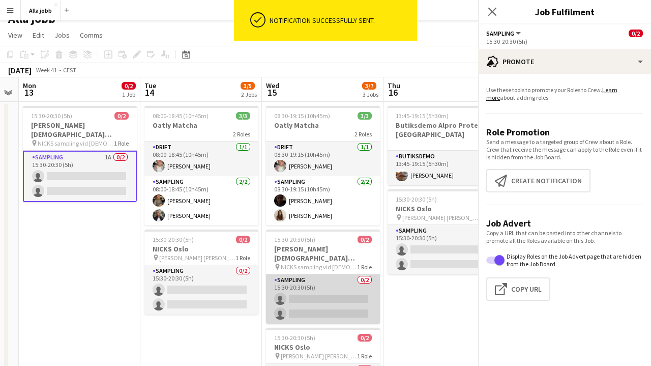
click at [300, 301] on app-card-role "Sampling 0/2 15:30-20:30 (5h) single-neutral-actions single-neutral-actions" at bounding box center [323, 298] width 114 height 49
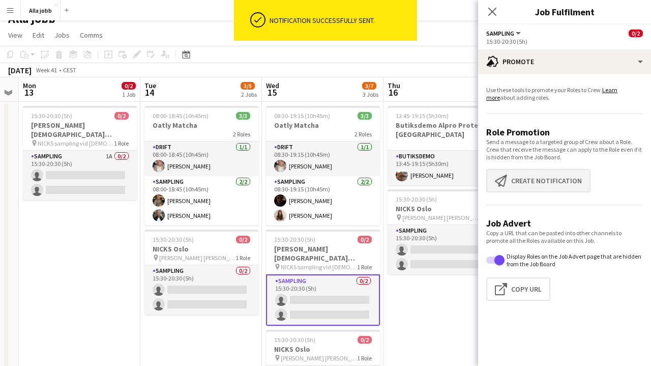
click at [547, 176] on button "Create notification Create notification" at bounding box center [539, 180] width 104 height 23
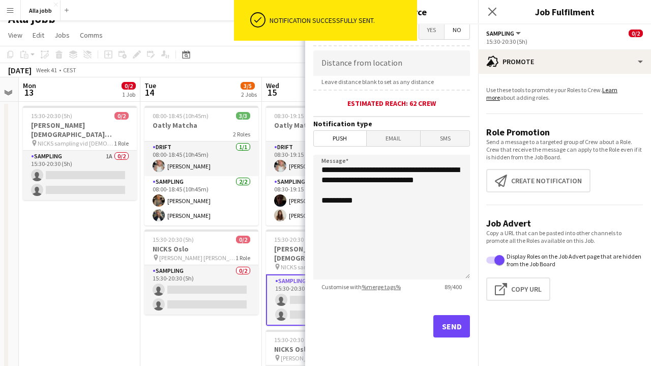
click at [448, 320] on button "Send" at bounding box center [452, 326] width 37 height 22
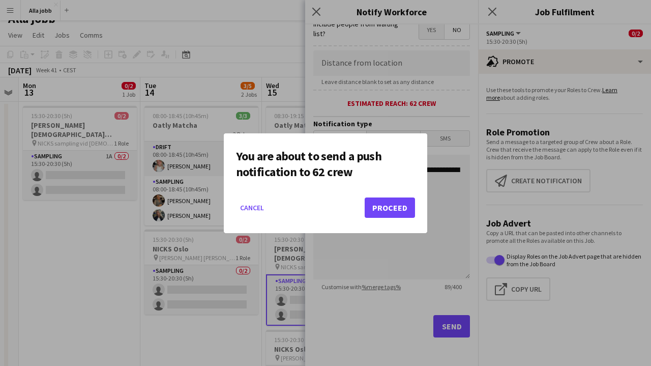
scroll to position [0, 0]
click at [387, 207] on button "Proceed" at bounding box center [390, 207] width 50 height 20
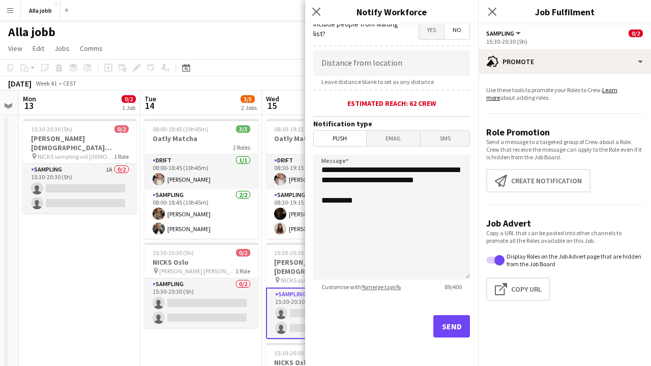
scroll to position [13, 0]
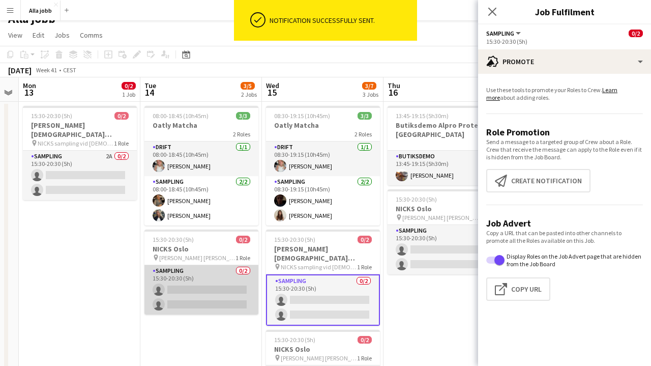
click at [216, 304] on app-card-role "Sampling 0/2 15:30-20:30 (5h) single-neutral-actions single-neutral-actions" at bounding box center [202, 289] width 114 height 49
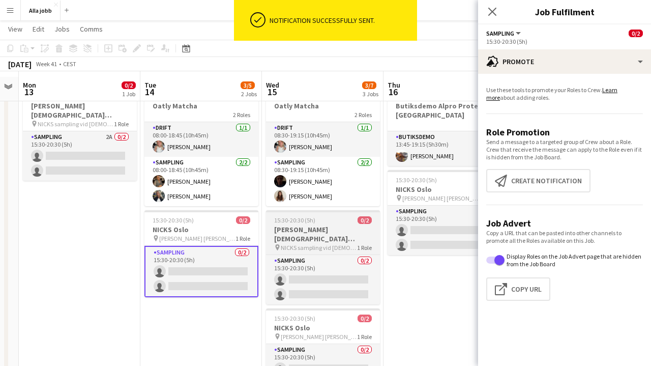
scroll to position [37, 0]
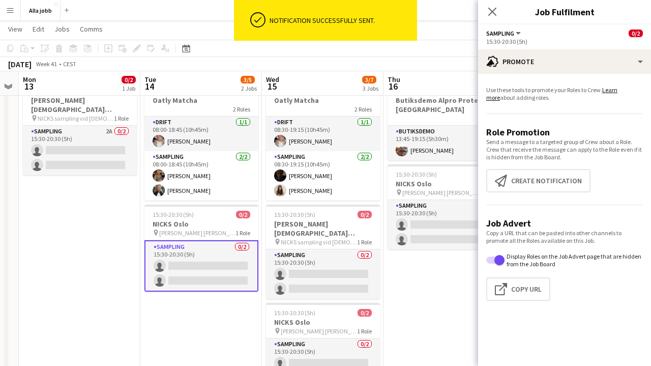
click at [521, 194] on app-promote-tab "Use these tools to promote your Roles to Crew. Learn more about adding roles. R…" at bounding box center [564, 195] width 173 height 227
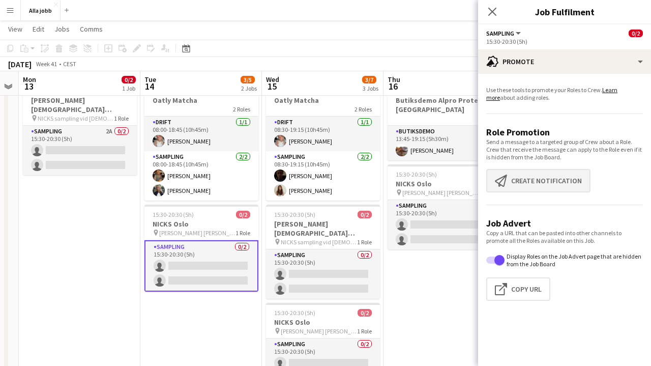
click at [522, 183] on button "Create notification Create notification" at bounding box center [539, 180] width 104 height 23
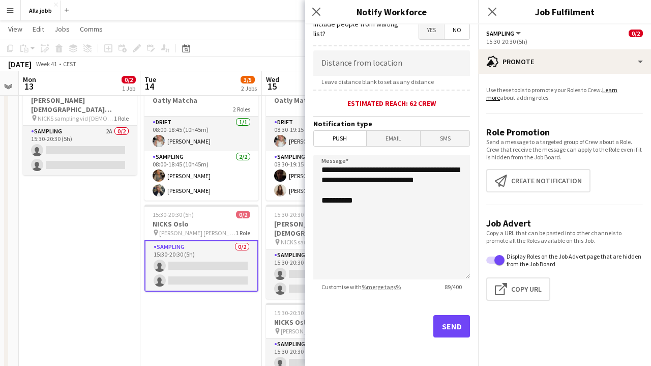
scroll to position [194, 0]
click at [445, 320] on button "Send" at bounding box center [452, 326] width 37 height 22
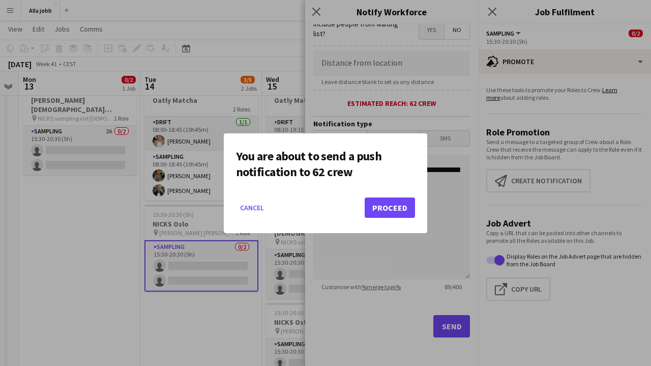
click at [402, 208] on button "Proceed" at bounding box center [390, 207] width 50 height 20
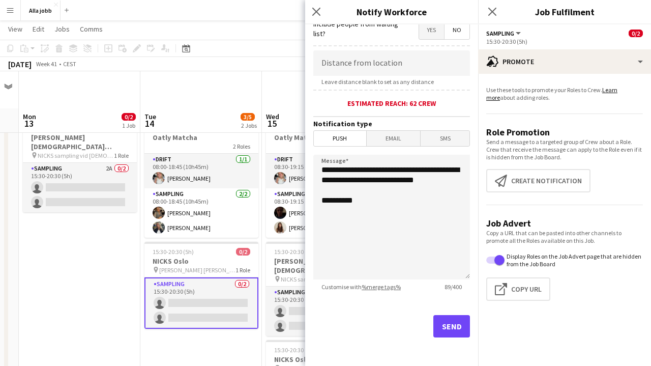
scroll to position [37, 0]
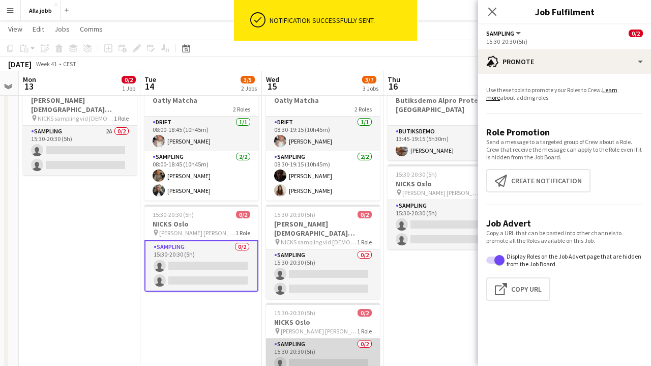
click at [311, 349] on app-card-role "Sampling 0/2 15:30-20:30 (5h) single-neutral-actions single-neutral-actions" at bounding box center [323, 362] width 114 height 49
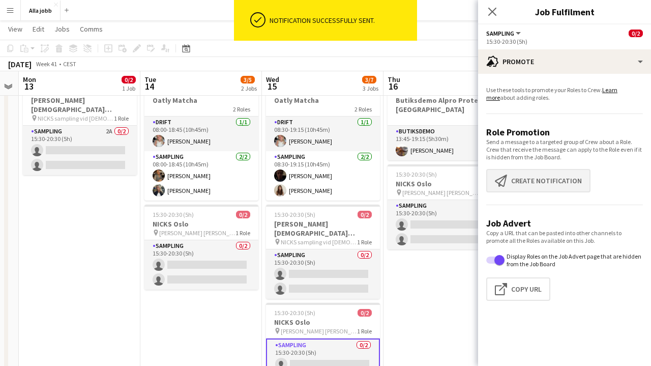
click at [509, 187] on button "Create notification Create notification" at bounding box center [539, 180] width 104 height 23
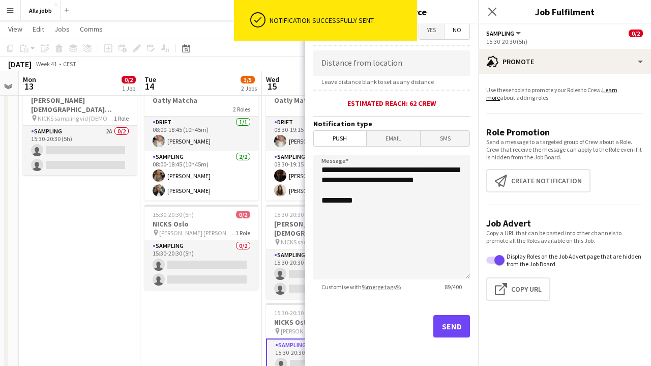
click at [442, 324] on button "Send" at bounding box center [452, 326] width 37 height 22
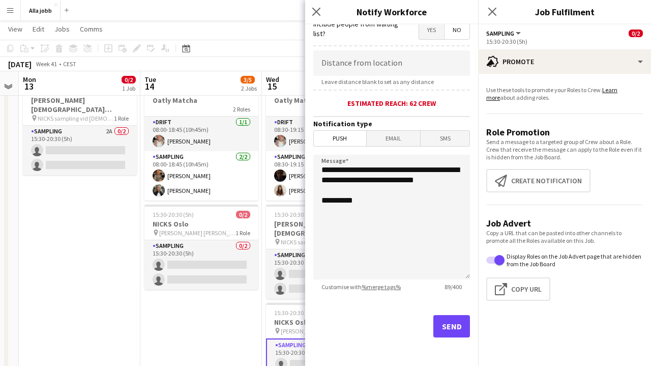
scroll to position [0, 0]
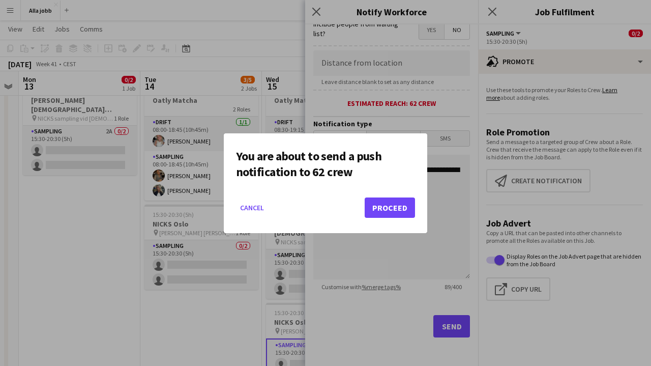
click at [391, 214] on button "Proceed" at bounding box center [390, 207] width 50 height 20
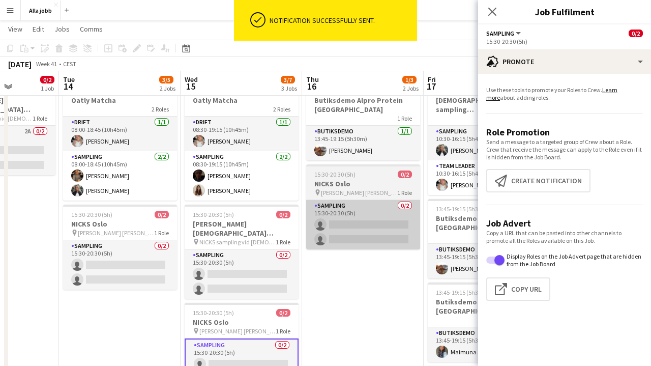
scroll to position [0, 431]
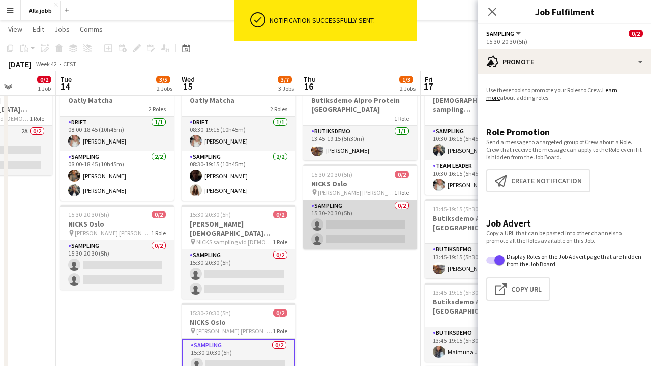
click at [379, 220] on app-card-role "Sampling 0/2 15:30-20:30 (5h) single-neutral-actions single-neutral-actions" at bounding box center [360, 224] width 114 height 49
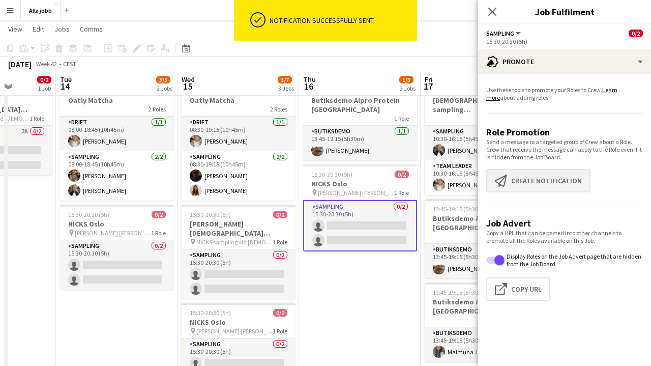
click at [515, 187] on button "Create notification Create notification" at bounding box center [539, 180] width 104 height 23
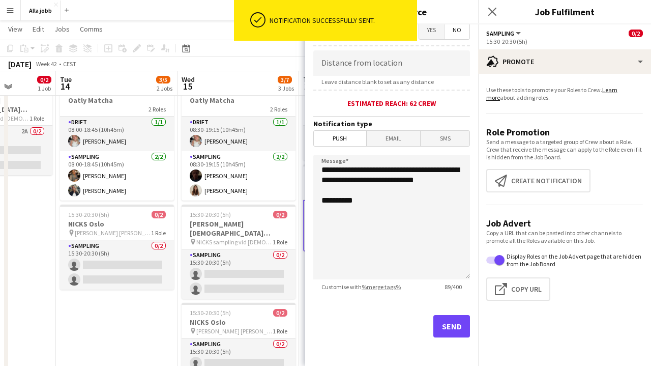
click at [439, 332] on button "Send" at bounding box center [452, 326] width 37 height 22
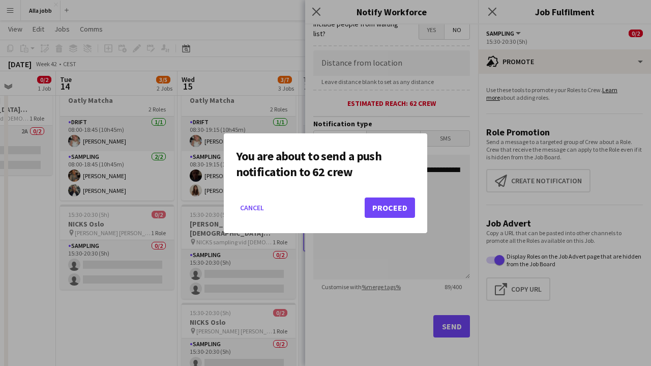
scroll to position [0, 0]
click at [385, 210] on button "Proceed" at bounding box center [390, 207] width 50 height 20
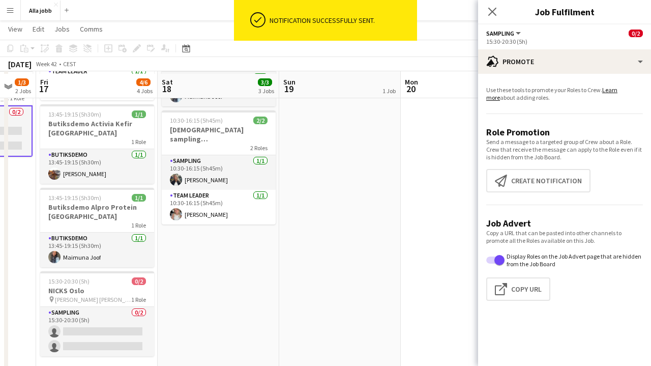
scroll to position [134, 0]
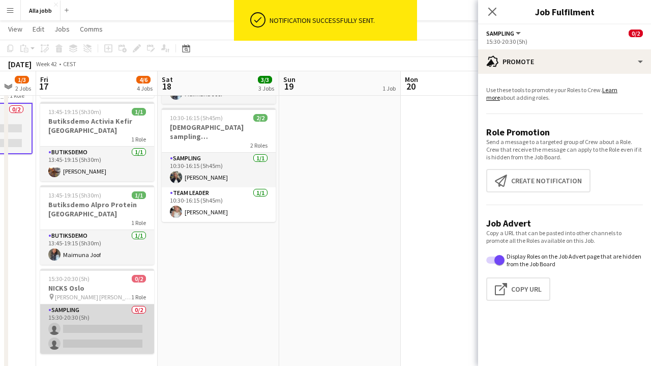
click at [121, 317] on app-card-role "Sampling 0/2 15:30-20:30 (5h) single-neutral-actions single-neutral-actions" at bounding box center [97, 328] width 114 height 49
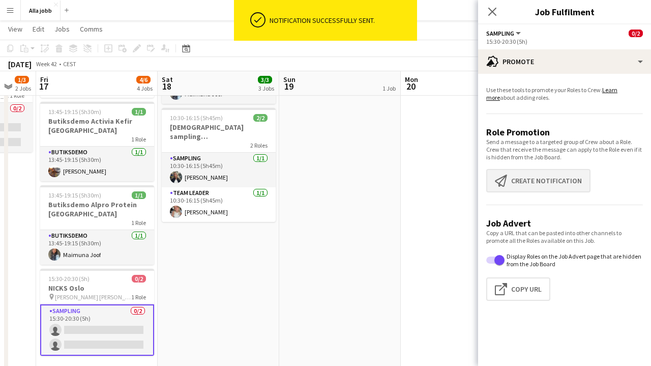
click at [549, 185] on button "Create notification Create notification" at bounding box center [539, 180] width 104 height 23
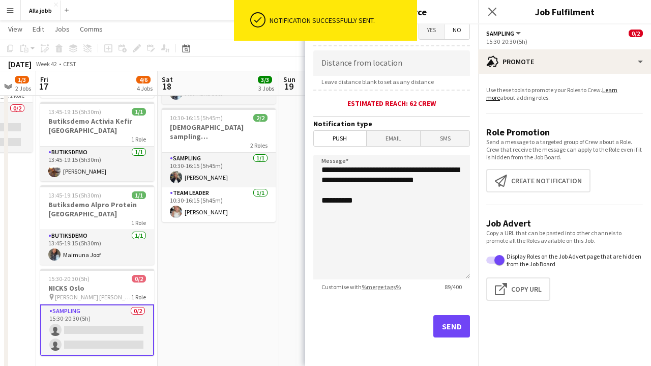
scroll to position [195, 0]
click at [458, 330] on button "Send" at bounding box center [452, 326] width 37 height 22
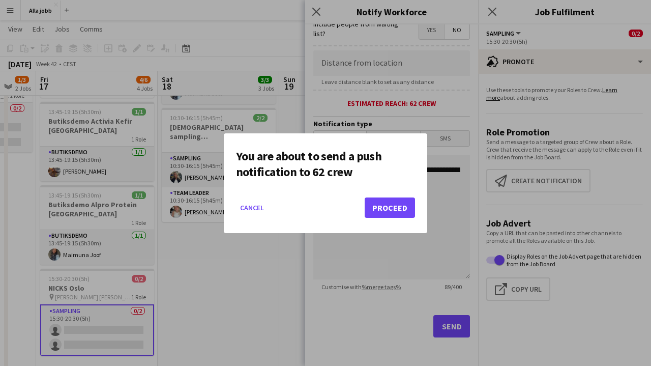
scroll to position [194, 0]
click at [401, 211] on button "Proceed" at bounding box center [390, 207] width 50 height 20
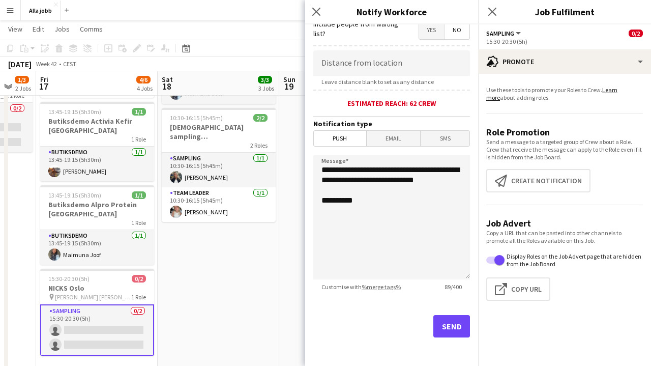
scroll to position [134, 0]
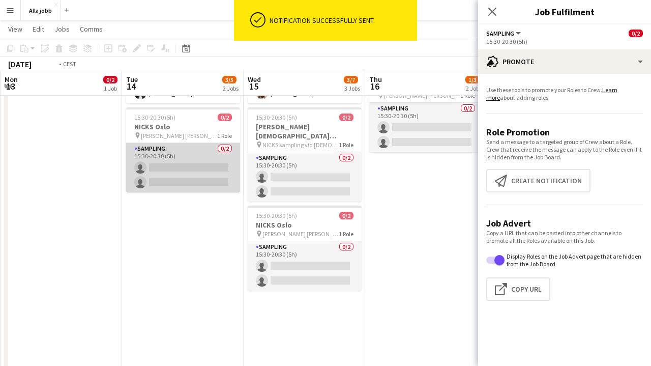
click at [208, 182] on app-card-role "Sampling 0/2 15:30-20:30 (5h) single-neutral-actions single-neutral-actions" at bounding box center [183, 167] width 114 height 49
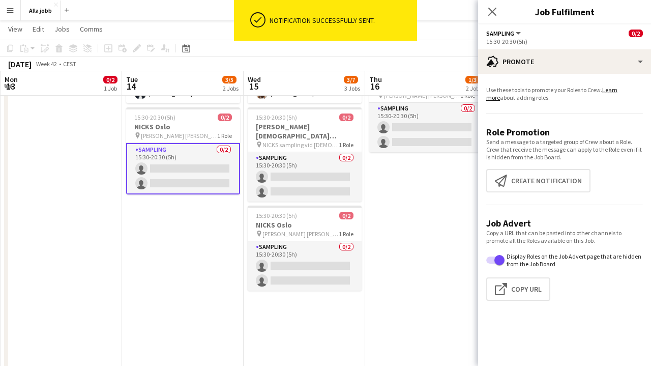
scroll to position [0, 0]
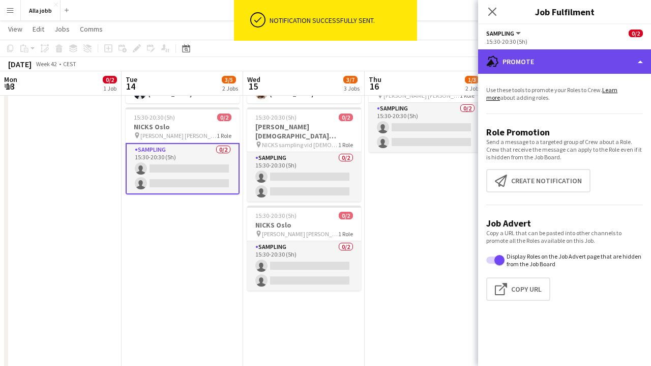
click at [552, 53] on div "advertising-megaphone Promote" at bounding box center [564, 61] width 173 height 24
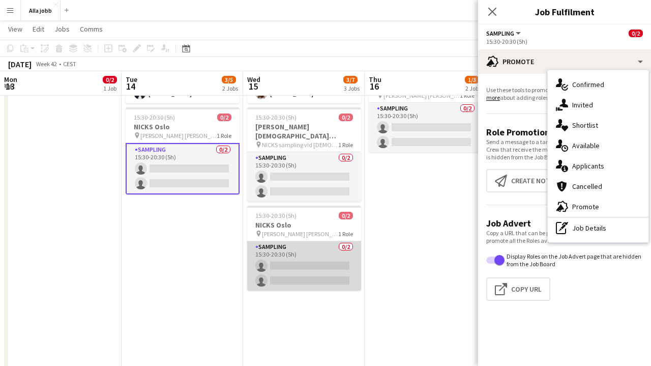
click at [351, 260] on app-card-role "Sampling 0/2 15:30-20:30 (5h) single-neutral-actions single-neutral-actions" at bounding box center [304, 265] width 114 height 49
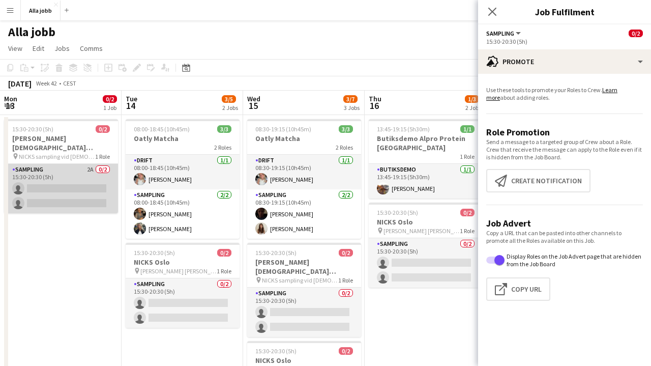
click at [79, 185] on app-card-role "Sampling 2A 0/2 15:30-20:30 (5h) single-neutral-actions single-neutral-actions" at bounding box center [61, 188] width 114 height 49
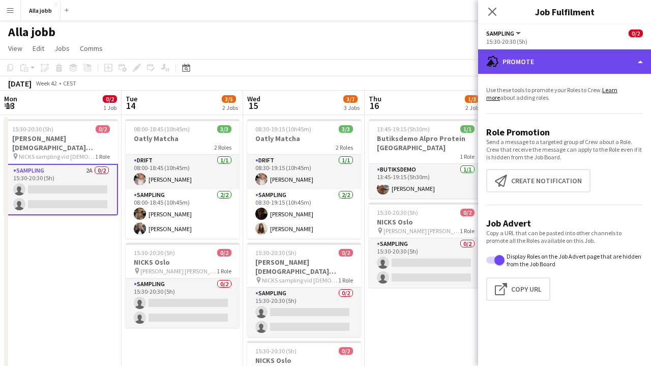
click at [559, 73] on div "advertising-megaphone Promote" at bounding box center [564, 61] width 173 height 24
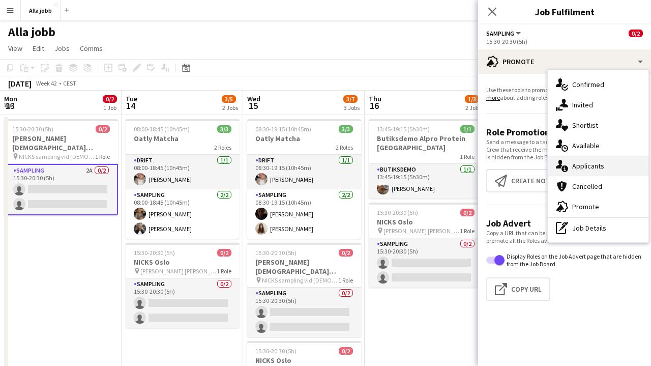
click at [579, 161] on div "single-neutral-actions-information Applicants" at bounding box center [598, 166] width 101 height 20
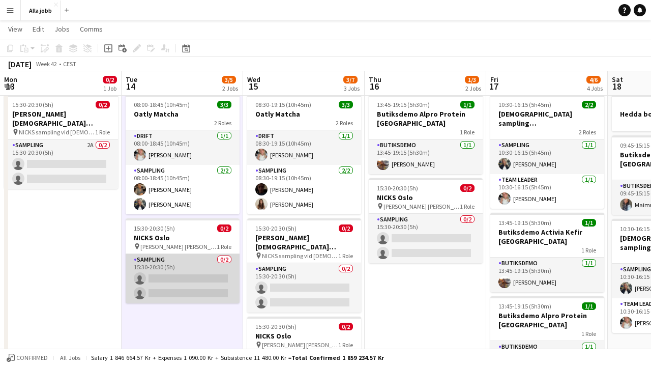
click at [173, 279] on app-card-role "Sampling 0/2 15:30-20:30 (5h) single-neutral-actions single-neutral-actions" at bounding box center [183, 278] width 114 height 49
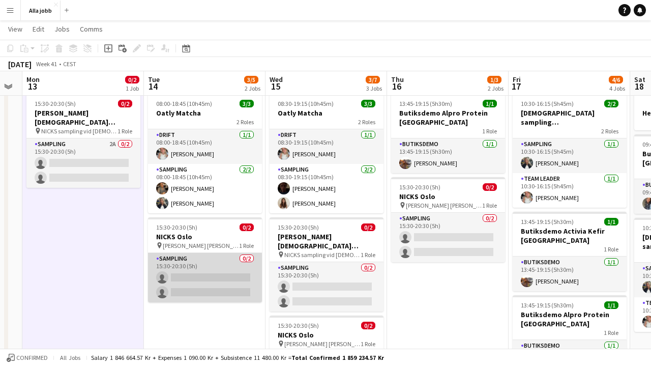
click at [192, 290] on app-card-role "Sampling 0/2 15:30-20:30 (5h) single-neutral-actions single-neutral-actions" at bounding box center [205, 277] width 114 height 49
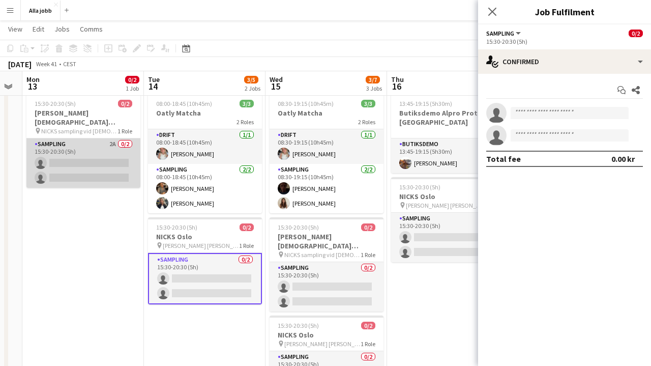
click at [56, 147] on app-card-role "Sampling 2A 0/2 15:30-20:30 (5h) single-neutral-actions single-neutral-actions" at bounding box center [83, 162] width 114 height 49
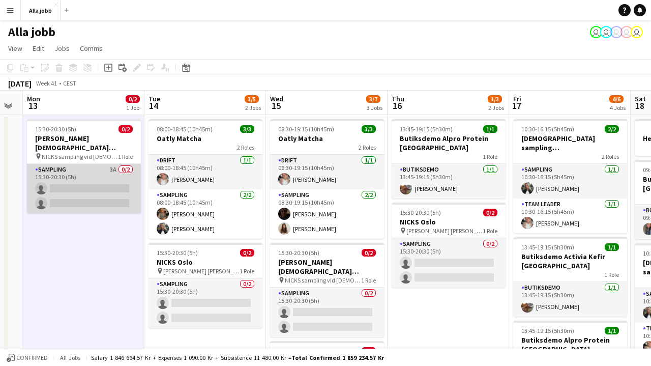
click at [128, 186] on app-card-role "Sampling 3A 0/2 15:30-20:30 (5h) single-neutral-actions single-neutral-actions" at bounding box center [84, 188] width 114 height 49
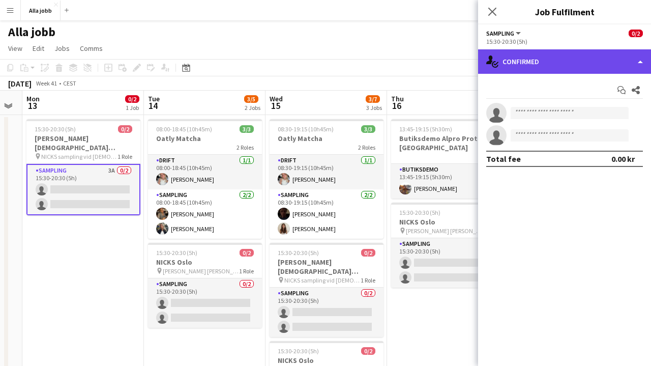
click at [597, 73] on div "single-neutral-actions-check-2 Confirmed" at bounding box center [564, 61] width 173 height 24
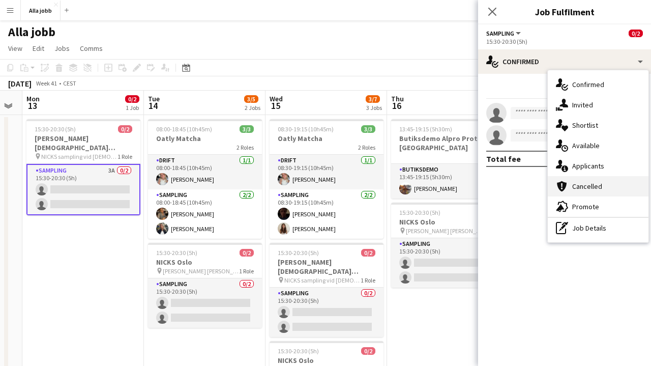
click at [593, 177] on div "cancellation Cancelled" at bounding box center [598, 186] width 101 height 20
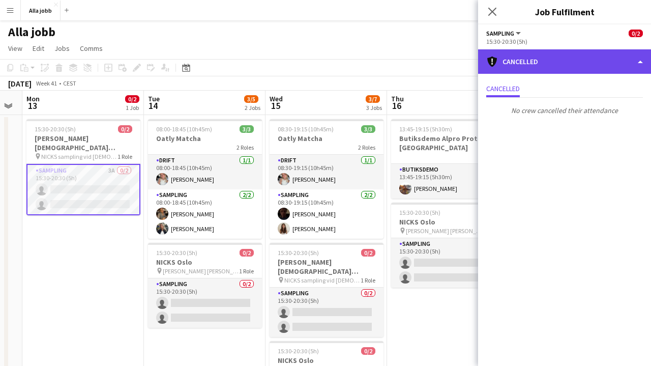
click at [561, 50] on div "cancellation Cancelled" at bounding box center [564, 61] width 173 height 24
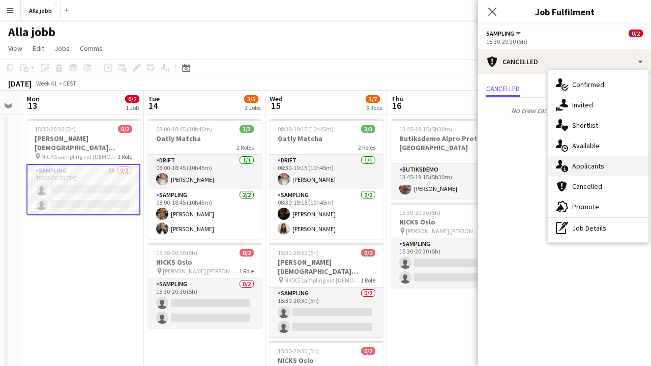
click at [587, 158] on div "single-neutral-actions-information Applicants" at bounding box center [598, 166] width 101 height 20
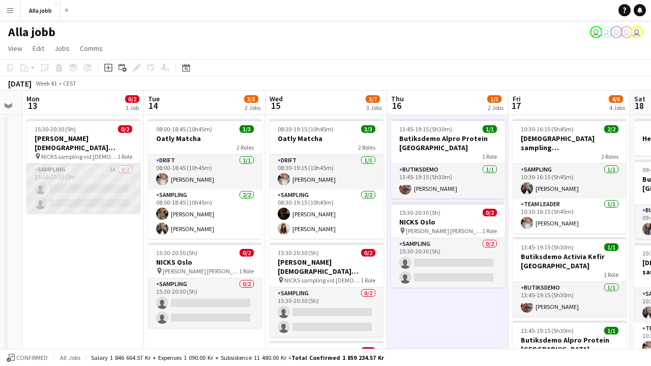
click at [117, 197] on app-card-role "Sampling 3A 0/2 15:30-20:30 (5h) single-neutral-actions single-neutral-actions" at bounding box center [83, 188] width 114 height 49
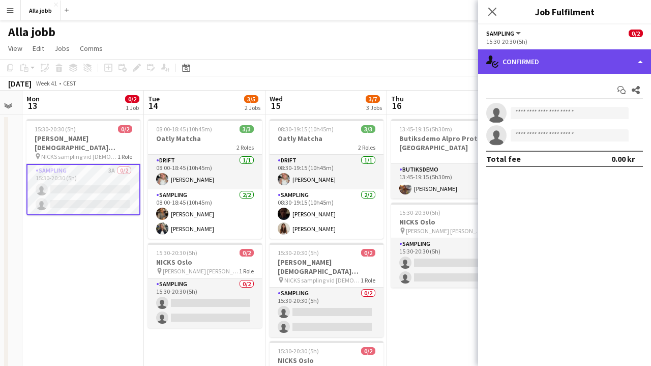
click at [548, 70] on div "single-neutral-actions-check-2 Confirmed" at bounding box center [564, 61] width 173 height 24
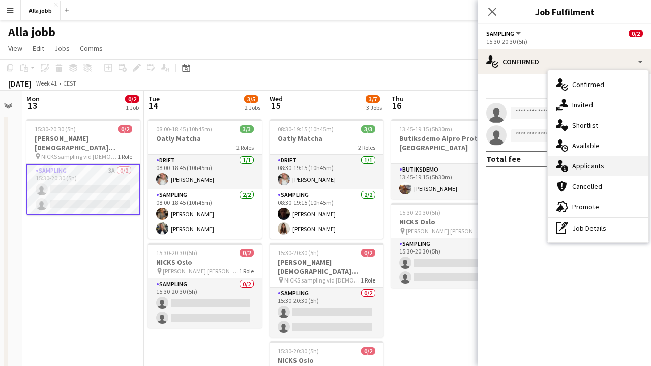
click at [580, 174] on div "single-neutral-actions-information Applicants" at bounding box center [598, 166] width 101 height 20
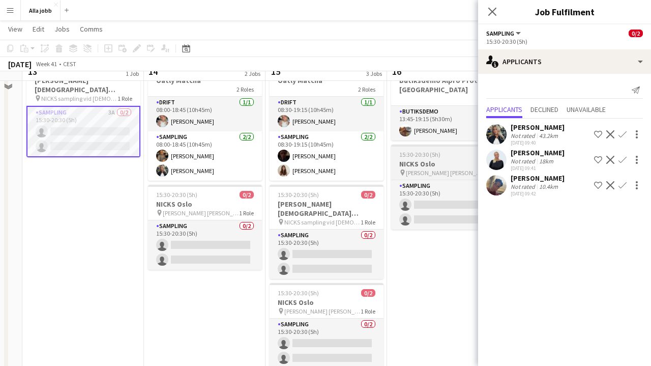
scroll to position [79, 0]
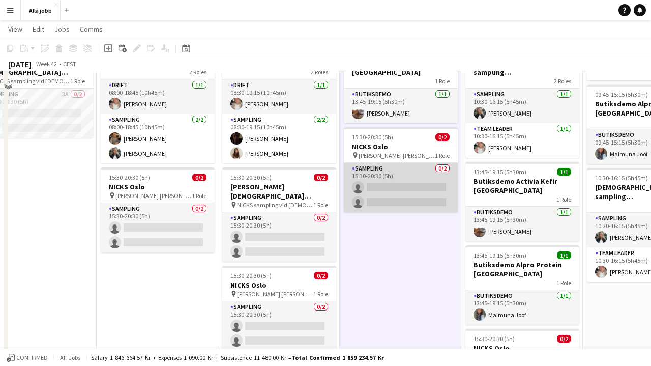
scroll to position [0, 0]
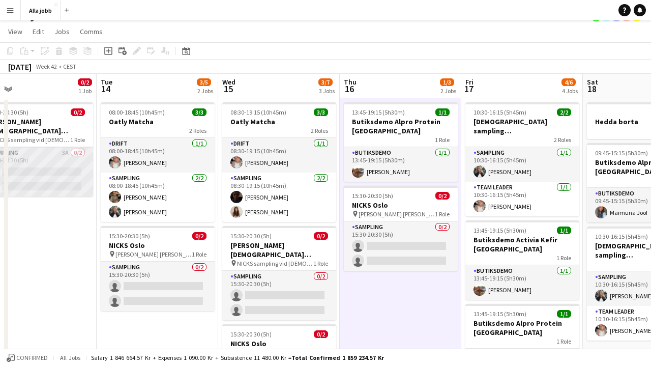
click at [80, 171] on app-card-role "Sampling 3A 0/2 15:30-20:30 (5h) single-neutral-actions single-neutral-actions" at bounding box center [36, 171] width 114 height 49
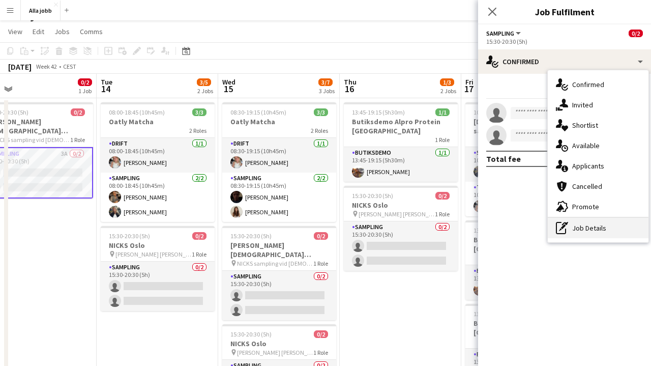
click at [589, 224] on div "pen-write Job Details" at bounding box center [598, 228] width 101 height 20
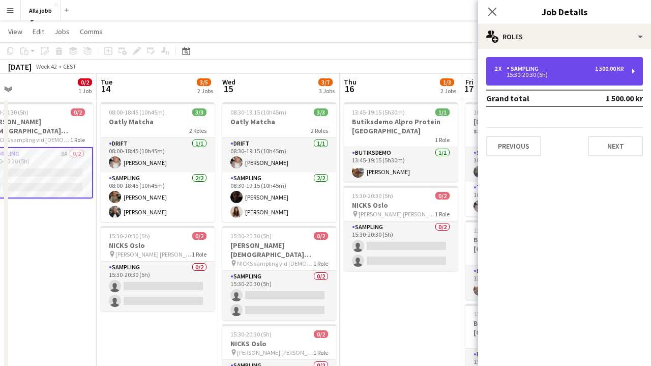
click at [576, 76] on div "15:30-20:30 (5h)" at bounding box center [560, 74] width 130 height 5
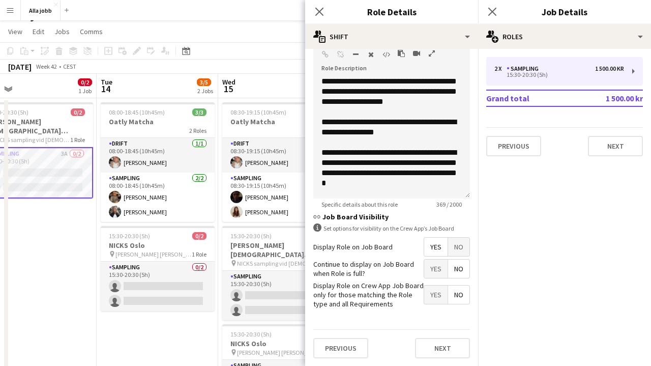
click at [438, 271] on span "Yes" at bounding box center [435, 269] width 23 height 18
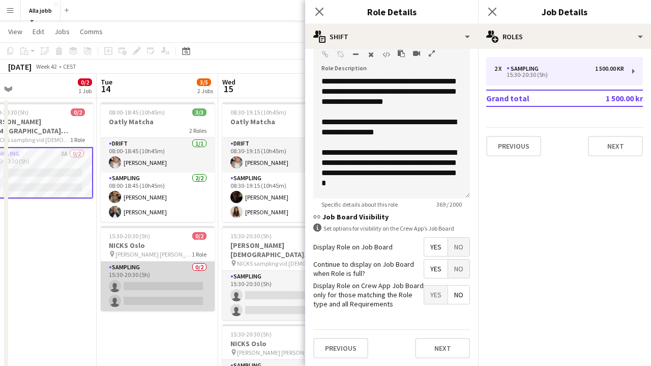
click at [156, 278] on app-card-role "Sampling 0/2 15:30-20:30 (5h) single-neutral-actions single-neutral-actions" at bounding box center [158, 286] width 114 height 49
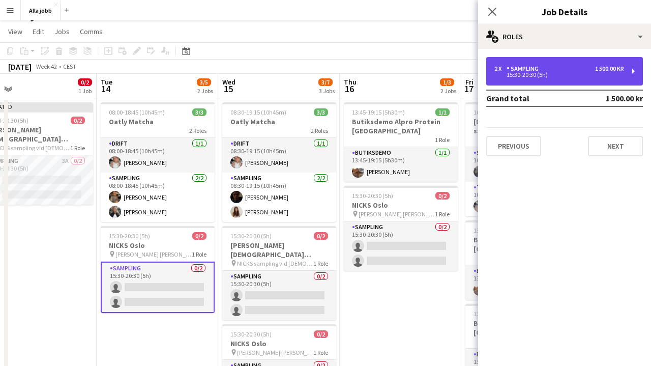
click at [539, 69] on div "Sampling" at bounding box center [525, 68] width 36 height 7
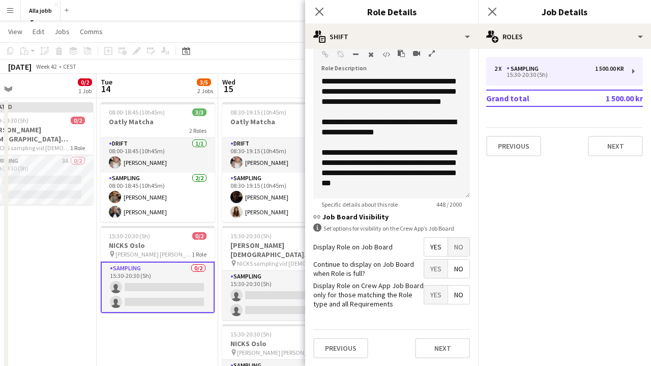
click at [439, 268] on span "Yes" at bounding box center [435, 269] width 23 height 18
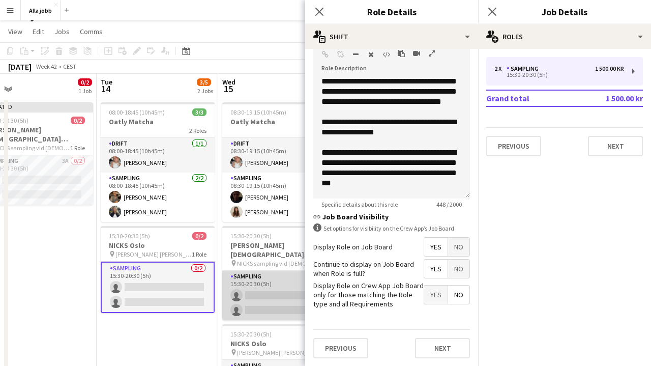
click at [270, 291] on app-card-role "Sampling 0/2 15:30-20:30 (5h) single-neutral-actions single-neutral-actions" at bounding box center [279, 295] width 114 height 49
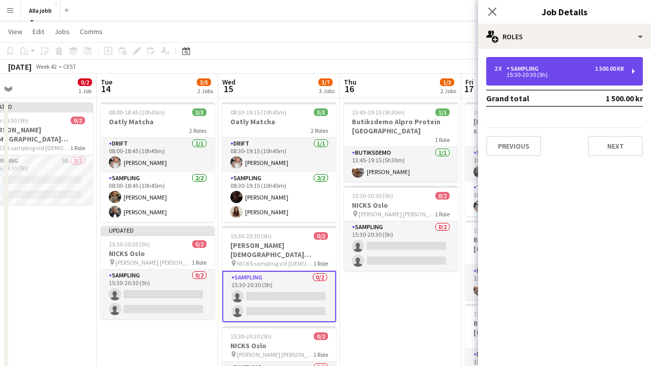
click at [537, 79] on div "2 x Sampling 1 500.00 kr 15:30-20:30 (5h)" at bounding box center [565, 71] width 157 height 28
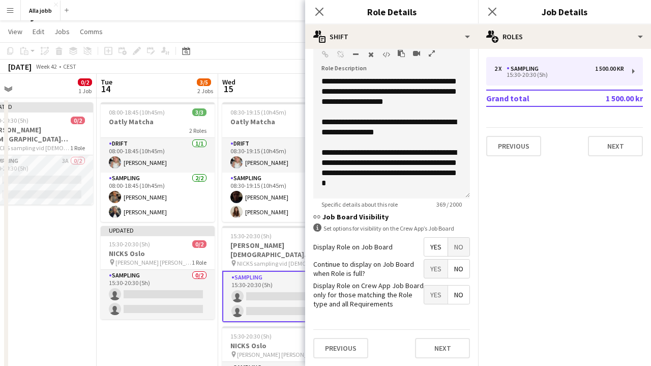
click at [433, 267] on span "Yes" at bounding box center [435, 269] width 23 height 18
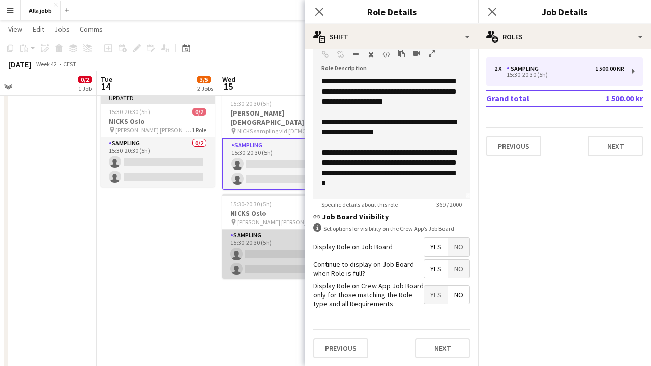
click at [280, 248] on app-card-role "Sampling 0/2 15:30-20:30 (5h) single-neutral-actions single-neutral-actions" at bounding box center [279, 254] width 114 height 49
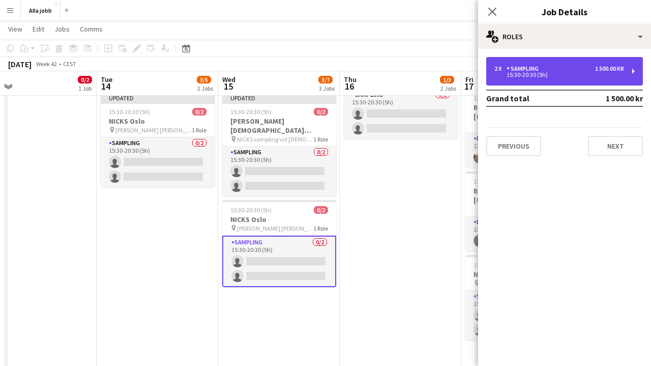
click at [529, 73] on div "15:30-20:30 (5h)" at bounding box center [560, 74] width 130 height 5
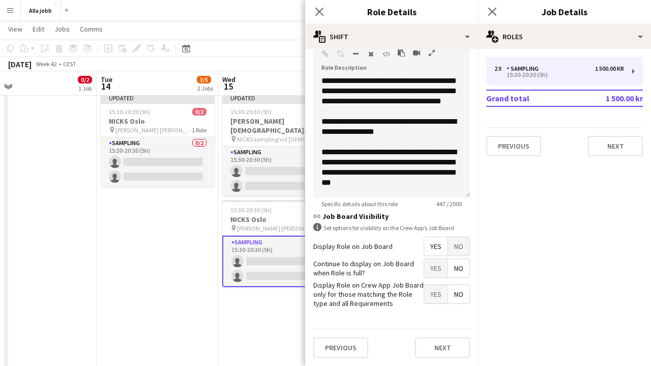
click at [436, 269] on span "Yes" at bounding box center [435, 268] width 23 height 18
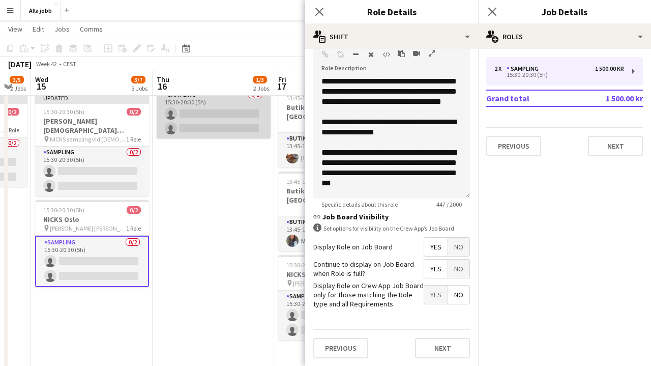
click at [221, 120] on app-card-role "Sampling 0/2 15:30-20:30 (5h) single-neutral-actions single-neutral-actions" at bounding box center [214, 113] width 114 height 49
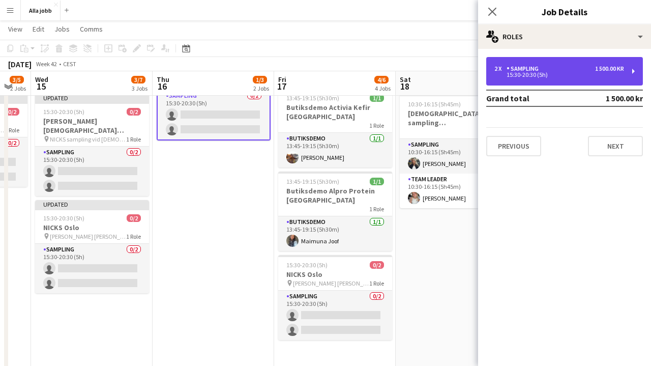
click at [510, 75] on div "15:30-20:30 (5h)" at bounding box center [560, 74] width 130 height 5
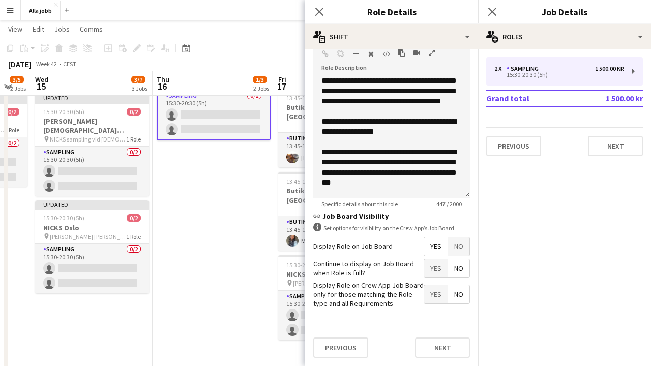
click at [434, 267] on span "Yes" at bounding box center [435, 268] width 23 height 18
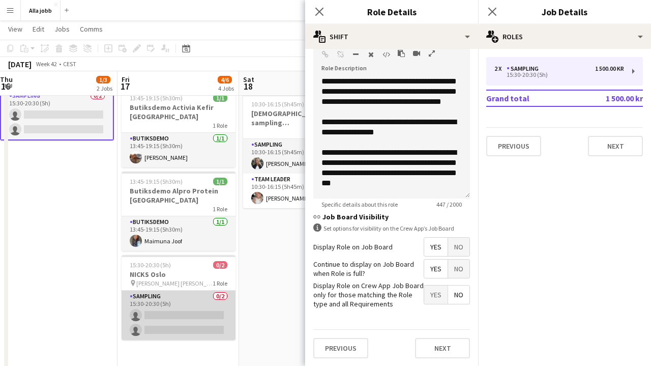
click at [207, 303] on app-card-role "Sampling 0/2 15:30-20:30 (5h) single-neutral-actions single-neutral-actions" at bounding box center [179, 315] width 114 height 49
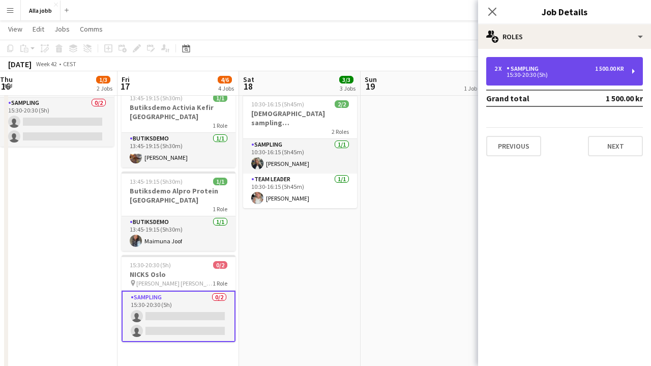
click at [542, 77] on div "15:30-20:30 (5h)" at bounding box center [560, 74] width 130 height 5
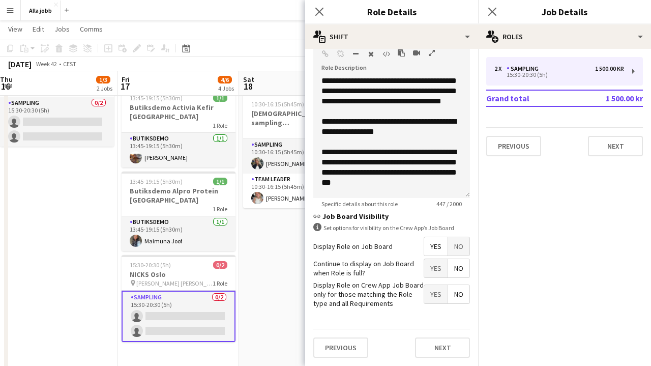
click at [442, 270] on span "Yes" at bounding box center [435, 268] width 23 height 18
click at [292, 249] on app-date-cell "Hedda borta 09:45-15:15 (5h30m) 1/1 Butiksdemo Alpro Protein Göteborg 1 Role Bu…" at bounding box center [300, 368] width 122 height 804
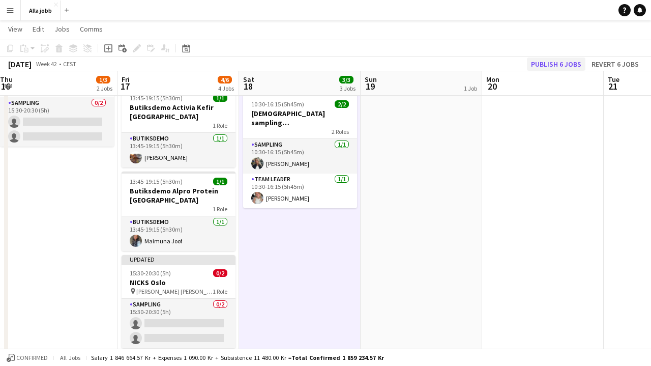
click at [565, 69] on button "Publish 6 jobs" at bounding box center [556, 64] width 59 height 13
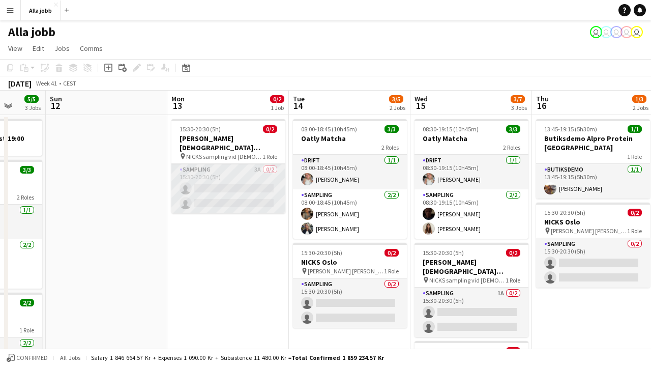
click at [226, 183] on app-card-role "Sampling 3A 0/2 15:30-20:30 (5h) single-neutral-actions single-neutral-actions" at bounding box center [229, 188] width 114 height 49
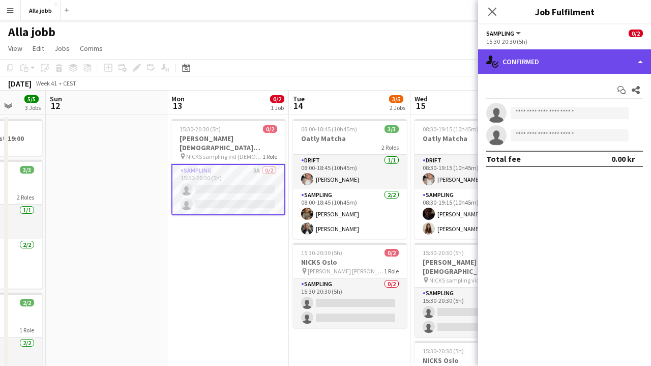
click at [547, 65] on div "single-neutral-actions-check-2 Confirmed" at bounding box center [564, 61] width 173 height 24
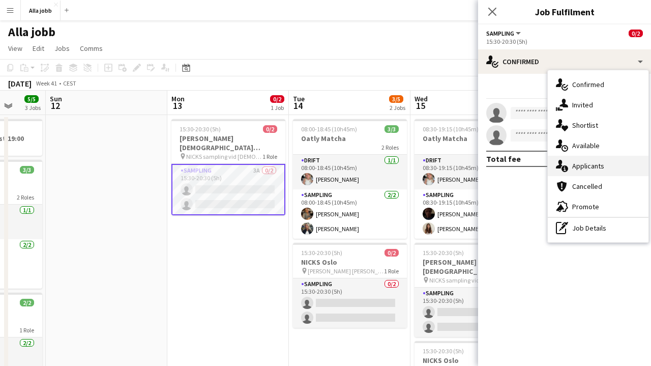
click at [576, 173] on div "single-neutral-actions-information Applicants" at bounding box center [598, 166] width 101 height 20
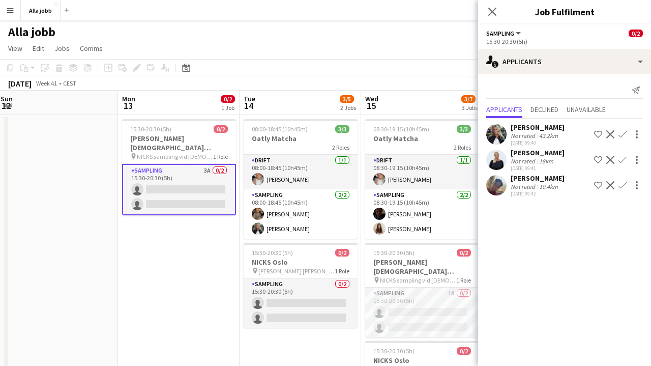
scroll to position [0, 378]
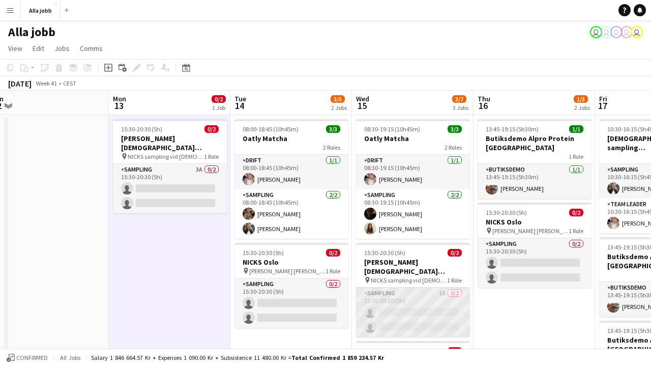
click at [388, 313] on app-card-role "Sampling 1A 0/2 15:30-20:30 (5h) single-neutral-actions single-neutral-actions" at bounding box center [413, 312] width 114 height 49
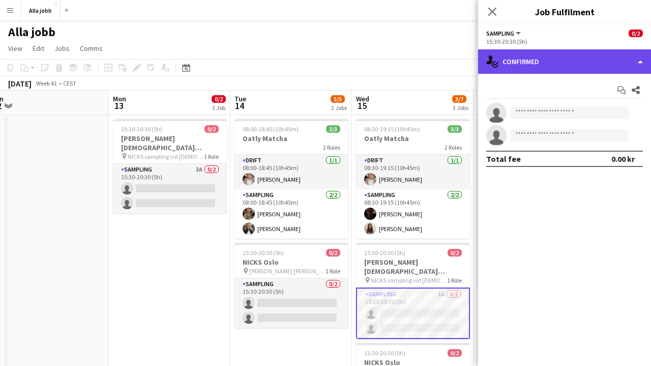
click at [551, 58] on div "single-neutral-actions-check-2 Confirmed" at bounding box center [564, 61] width 173 height 24
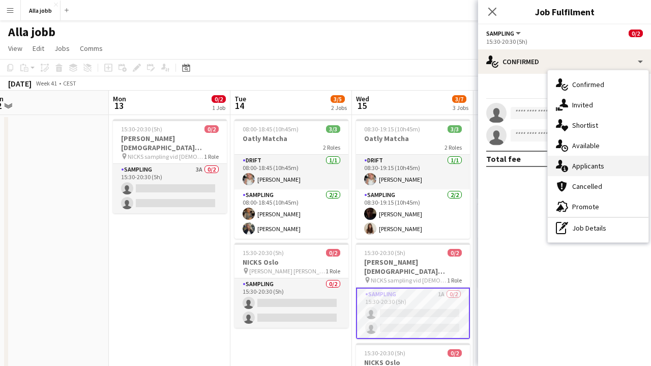
click at [571, 157] on div "single-neutral-actions-information Applicants" at bounding box center [598, 166] width 101 height 20
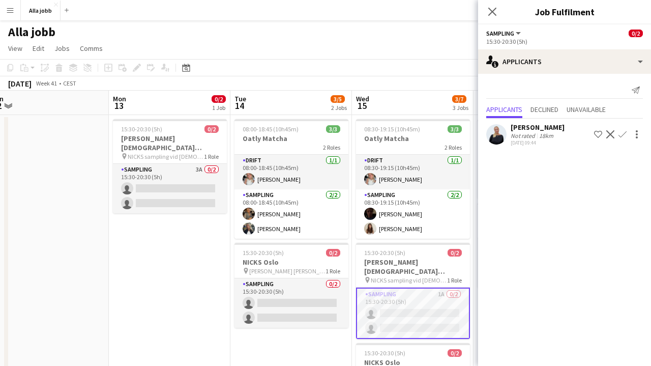
click at [571, 157] on mat-expansion-panel "users2 Applicants Send notification Applicants Declined Unavailable Evelina Mod…" at bounding box center [564, 220] width 173 height 292
click at [419, 54] on app-page-menu "View Day view expanded Day view collapsed Month view Date picker Jump to today …" at bounding box center [325, 49] width 651 height 19
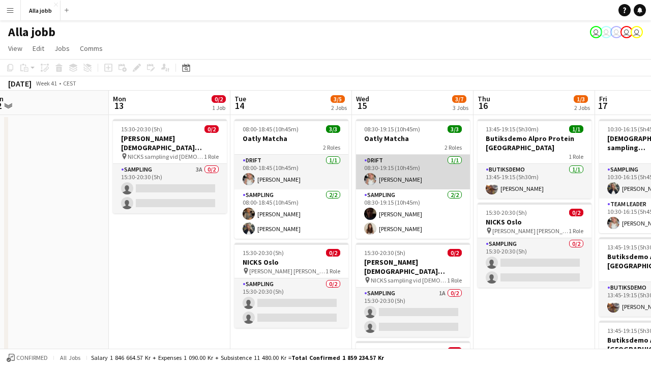
scroll to position [56, 0]
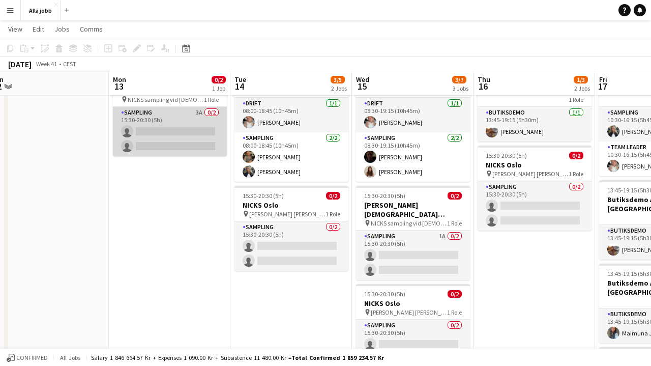
click at [165, 124] on app-card-role "Sampling 3A 0/2 15:30-20:30 (5h) single-neutral-actions single-neutral-actions" at bounding box center [170, 131] width 114 height 49
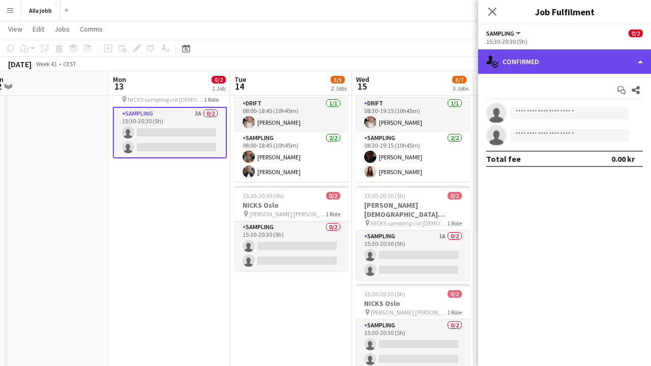
click at [535, 65] on div "single-neutral-actions-check-2 Confirmed" at bounding box center [564, 61] width 173 height 24
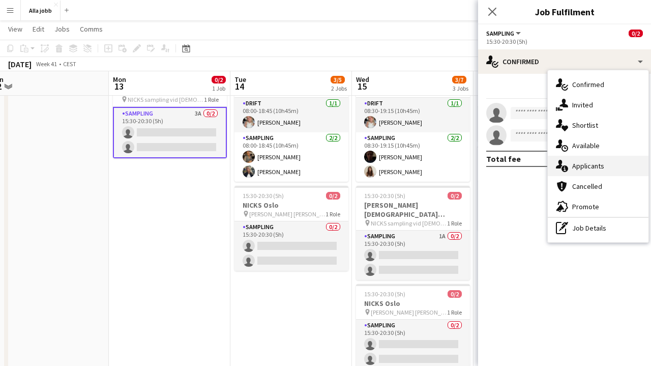
click at [572, 168] on div "single-neutral-actions-information Applicants" at bounding box center [598, 166] width 101 height 20
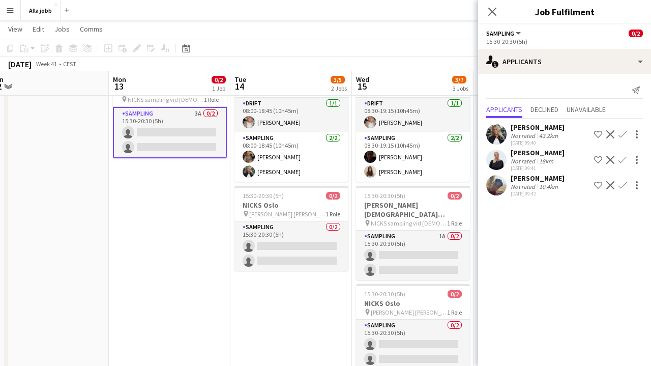
click at [622, 160] on app-icon "Confirm" at bounding box center [623, 160] width 8 height 8
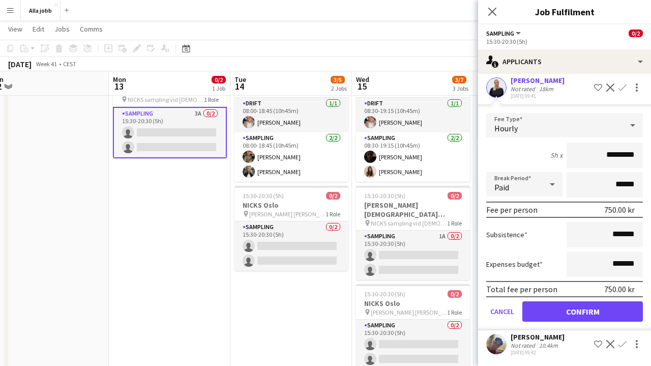
scroll to position [72, 0]
click at [592, 316] on button "Confirm" at bounding box center [583, 311] width 121 height 20
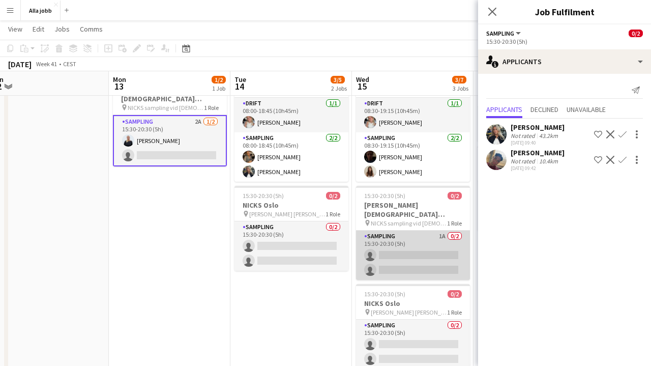
click at [450, 252] on app-card-role "Sampling 1A 0/2 15:30-20:30 (5h) single-neutral-actions single-neutral-actions" at bounding box center [413, 255] width 114 height 49
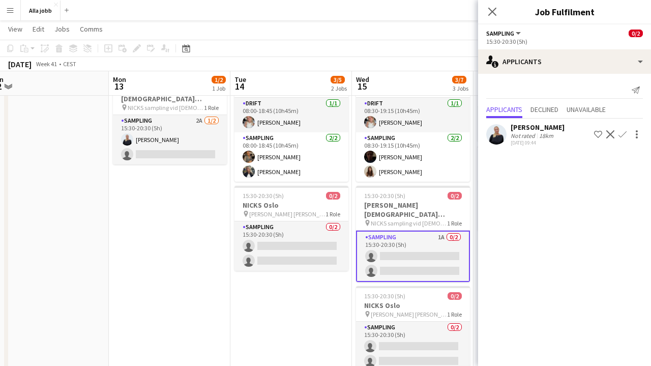
click at [620, 134] on app-icon "Confirm" at bounding box center [623, 134] width 8 height 8
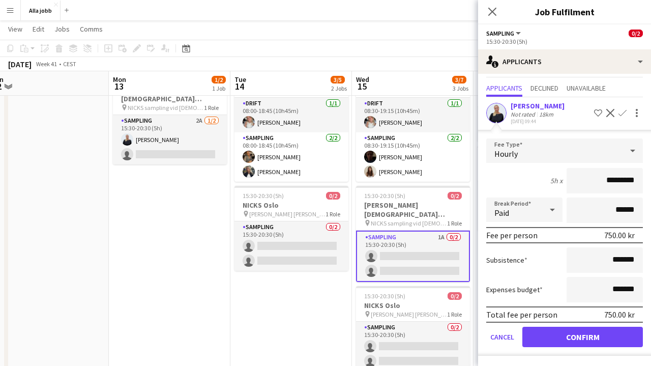
scroll to position [21, 0]
click at [583, 337] on button "Confirm" at bounding box center [583, 337] width 121 height 20
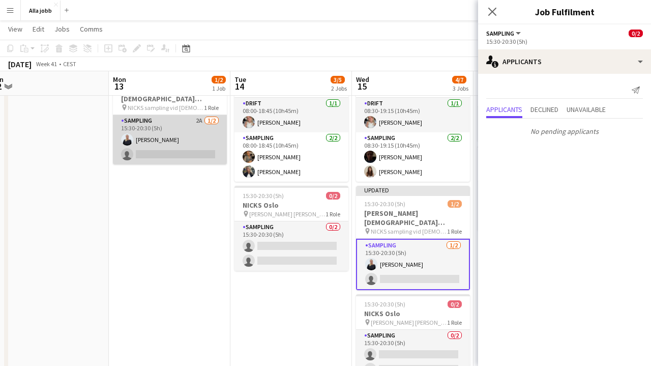
click at [199, 138] on app-card-role "Sampling 2A 1/2 15:30-20:30 (5h) Evelina Modh single-neutral-actions" at bounding box center [170, 139] width 114 height 49
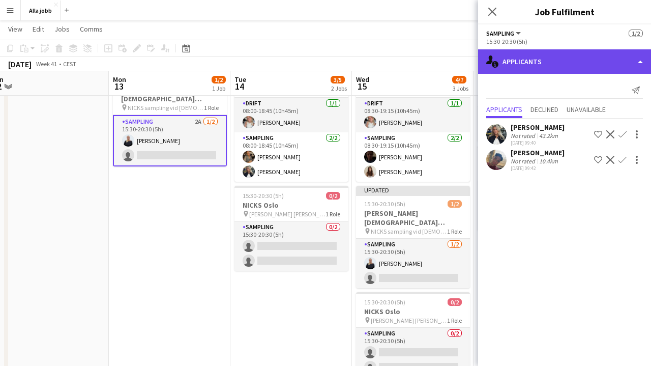
click at [595, 64] on div "single-neutral-actions-information Applicants" at bounding box center [564, 61] width 173 height 24
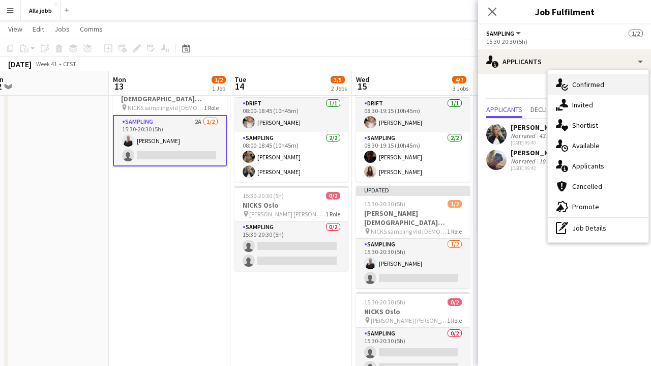
click at [591, 85] on span "Confirmed" at bounding box center [589, 84] width 32 height 9
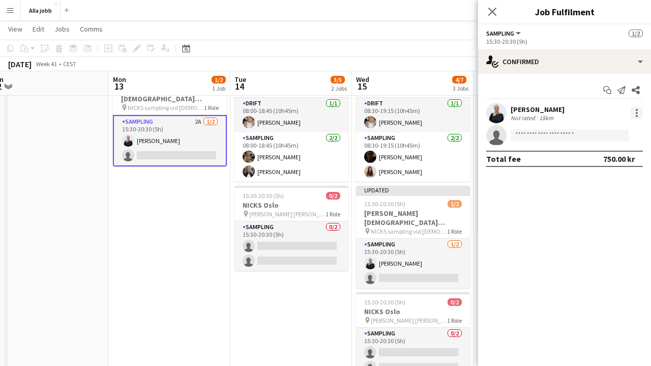
click at [638, 115] on div at bounding box center [637, 113] width 12 height 12
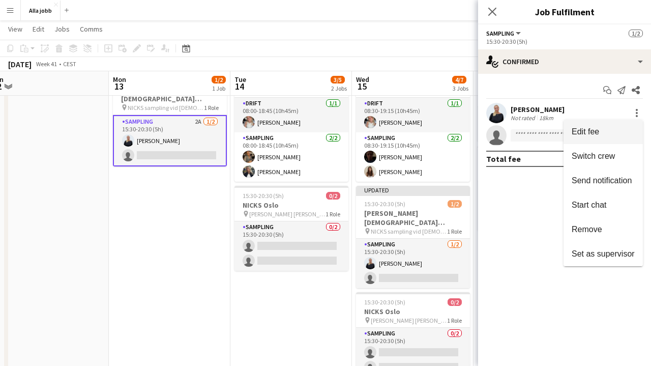
click at [587, 123] on button "Edit fee" at bounding box center [603, 132] width 79 height 24
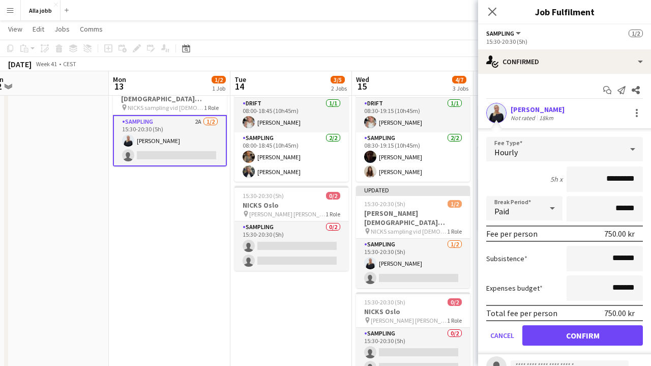
click at [609, 176] on input "*********" at bounding box center [605, 178] width 76 height 25
type input "******"
click at [583, 335] on button "Confirm" at bounding box center [583, 335] width 121 height 20
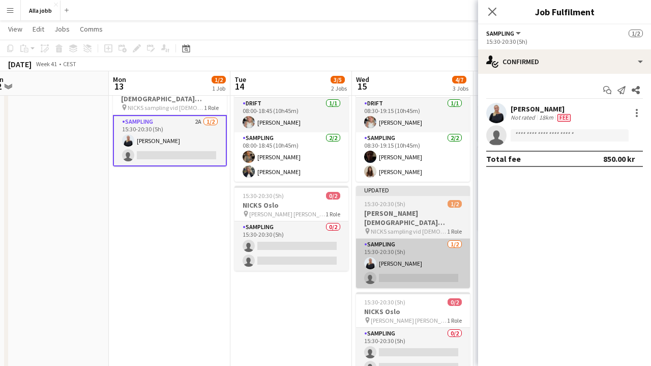
click at [397, 255] on app-card-role "Sampling 1/2 15:30-20:30 (5h) Evelina Modh single-neutral-actions" at bounding box center [413, 263] width 114 height 49
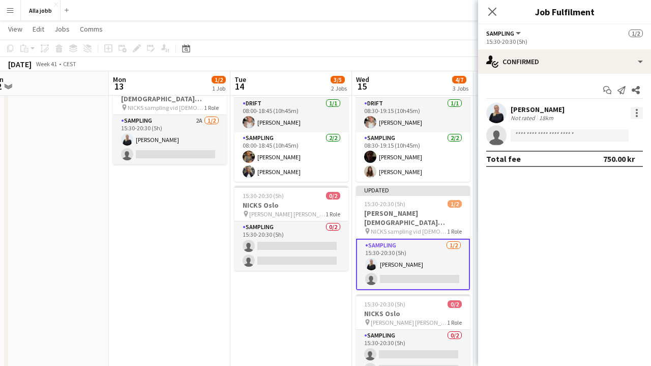
click at [638, 112] on div at bounding box center [637, 113] width 12 height 12
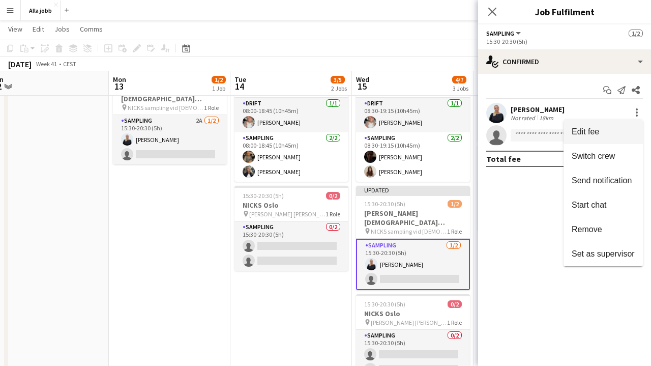
click at [584, 141] on button "Edit fee" at bounding box center [603, 132] width 79 height 24
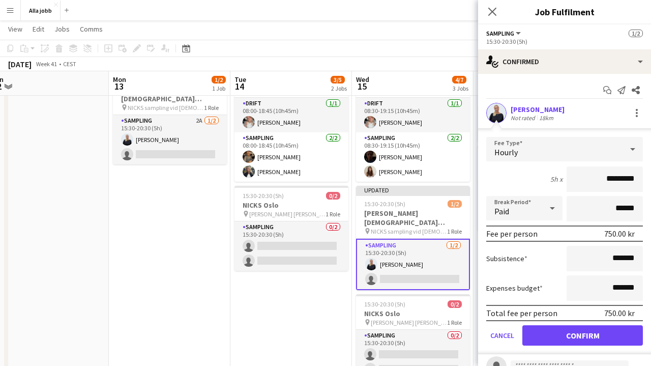
click at [609, 175] on input "*********" at bounding box center [605, 178] width 76 height 25
type input "******"
click at [583, 335] on button "Confirm" at bounding box center [583, 335] width 121 height 20
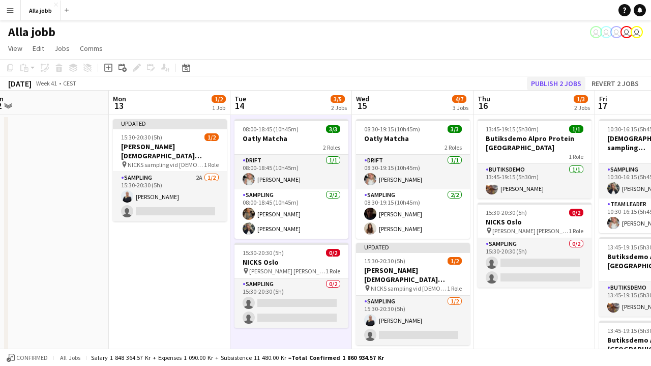
click at [572, 84] on button "Publish 2 jobs" at bounding box center [556, 83] width 59 height 13
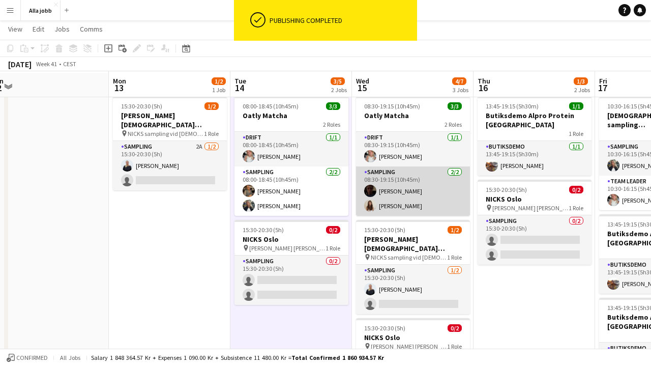
scroll to position [23, 0]
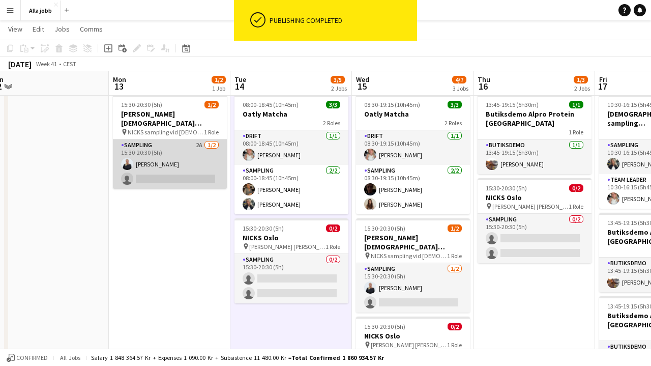
click at [175, 169] on app-card-role "Sampling 2A 1/2 15:30-20:30 (5h) Evelina Modh single-neutral-actions" at bounding box center [170, 163] width 114 height 49
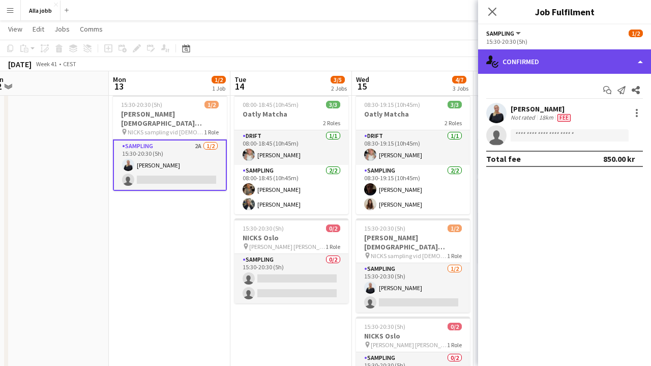
click at [539, 56] on div "single-neutral-actions-check-2 Confirmed" at bounding box center [564, 61] width 173 height 24
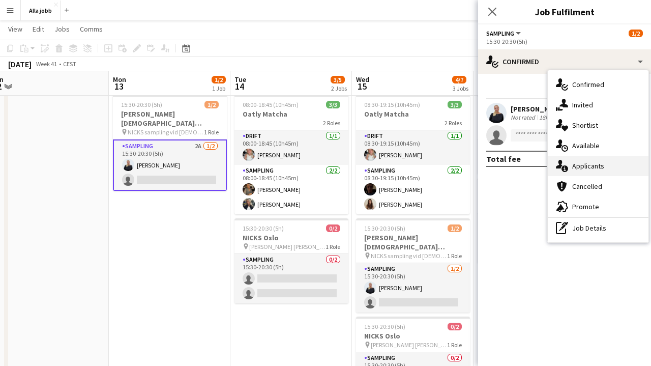
click at [567, 163] on icon "single-neutral-actions-information" at bounding box center [562, 166] width 12 height 12
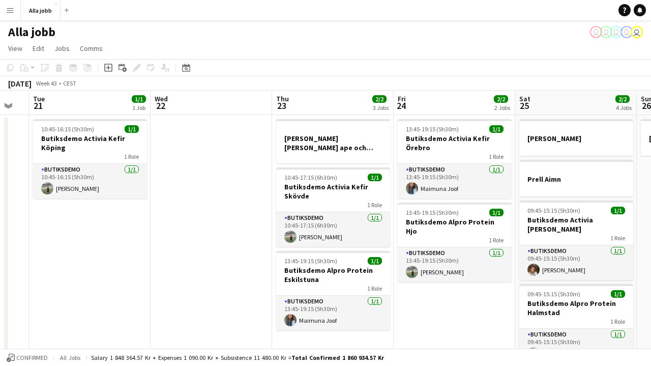
scroll to position [0, 471]
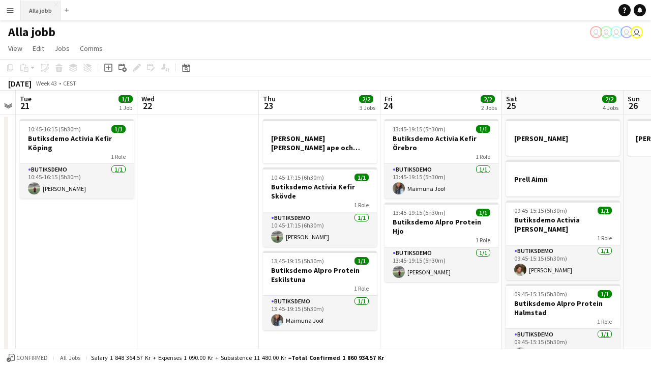
click at [48, 20] on button "Alla jobb Close" at bounding box center [41, 11] width 40 height 20
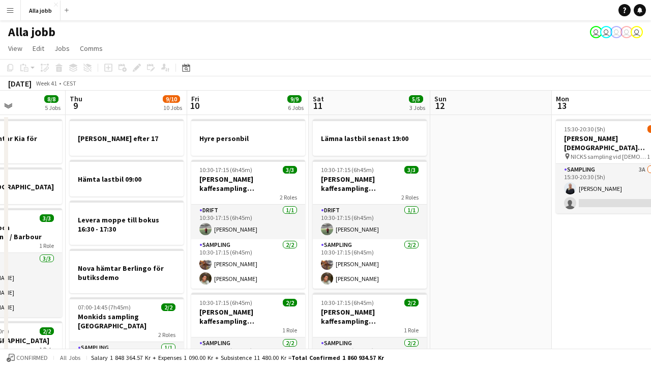
scroll to position [0, 297]
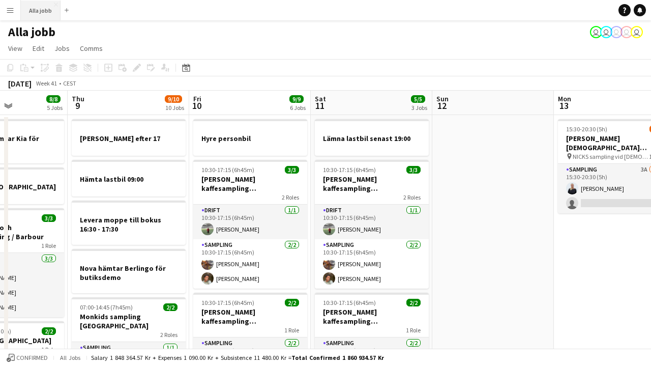
click at [48, 15] on button "Alla jobb Close" at bounding box center [41, 11] width 40 height 20
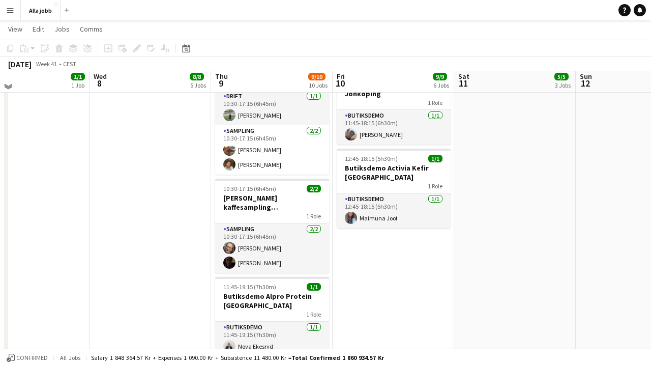
scroll to position [450, 0]
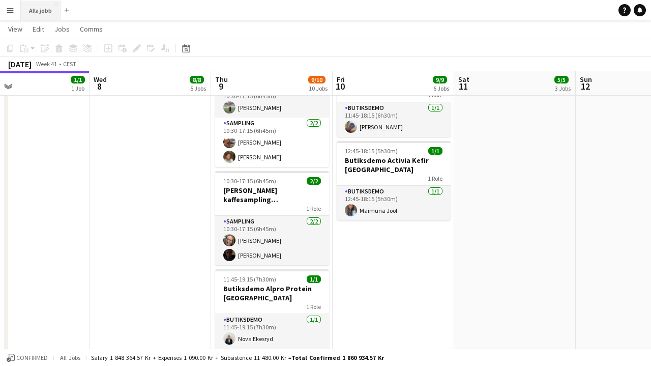
click at [52, 14] on button "Alla jobb Close" at bounding box center [41, 11] width 40 height 20
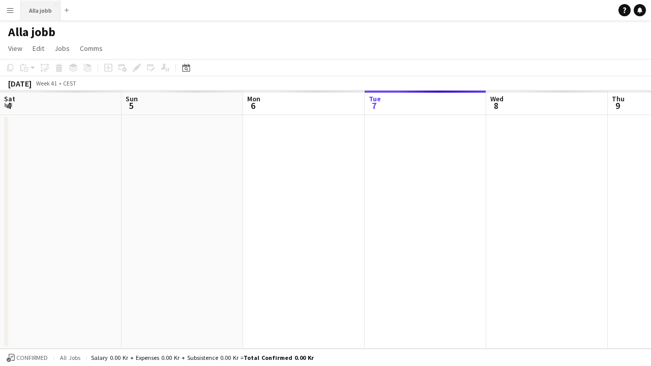
scroll to position [0, 243]
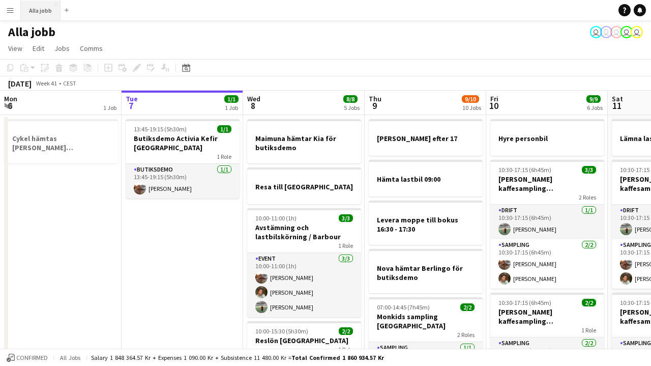
click at [38, 11] on button "Alla jobb Close" at bounding box center [41, 11] width 40 height 20
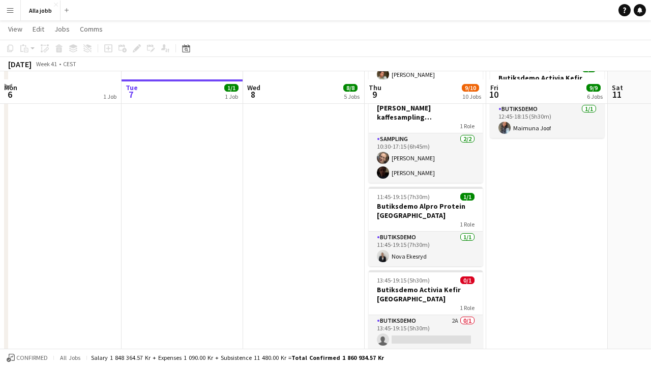
scroll to position [569, 0]
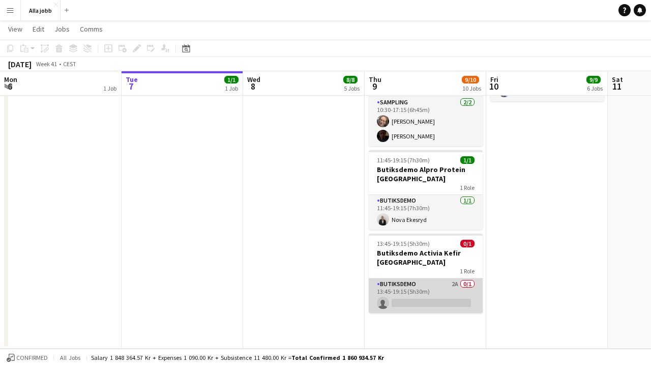
click at [417, 279] on app-card-role "Butiksdemo 2A 0/1 13:45-19:15 (5h30m) single-neutral-actions" at bounding box center [426, 295] width 114 height 35
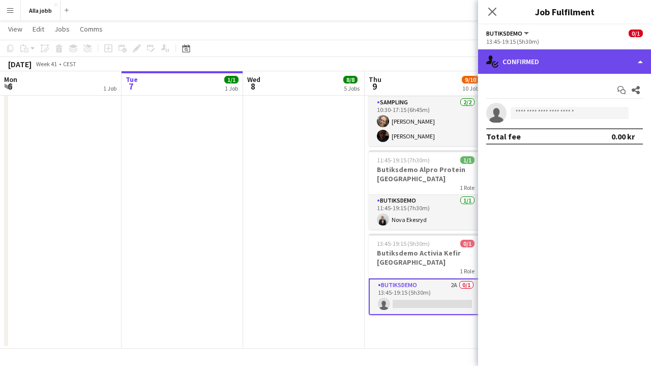
click at [549, 57] on div "single-neutral-actions-check-2 Confirmed" at bounding box center [564, 61] width 173 height 24
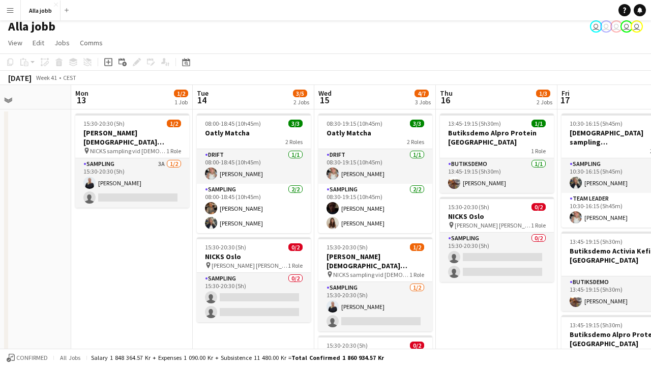
scroll to position [0, 304]
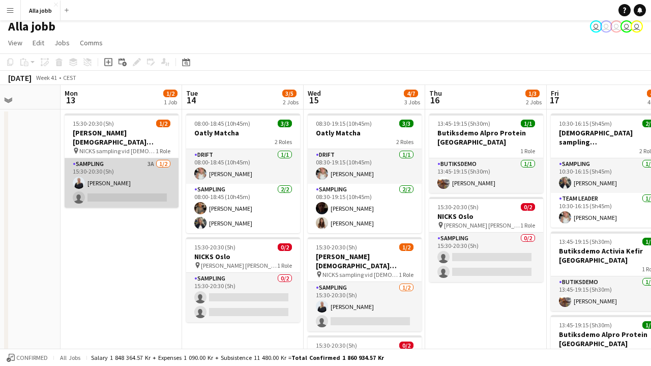
click at [144, 180] on app-card-role "Sampling 3A 1/2 15:30-20:30 (5h) Evelina Modh single-neutral-actions" at bounding box center [122, 182] width 114 height 49
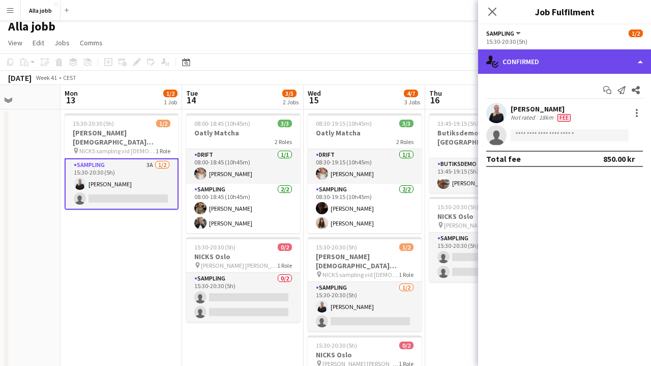
click at [598, 50] on div "single-neutral-actions-check-2 Confirmed" at bounding box center [564, 61] width 173 height 24
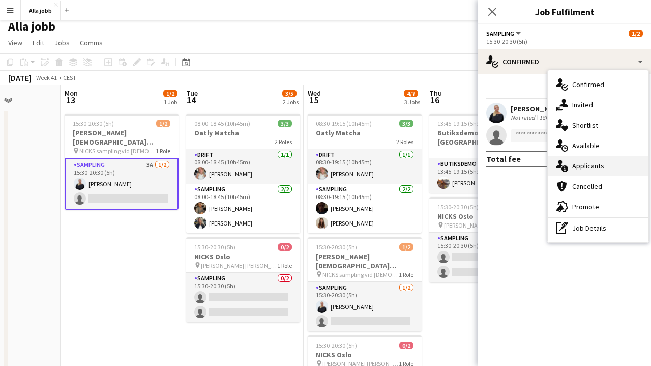
click at [589, 162] on span "Applicants" at bounding box center [589, 165] width 32 height 9
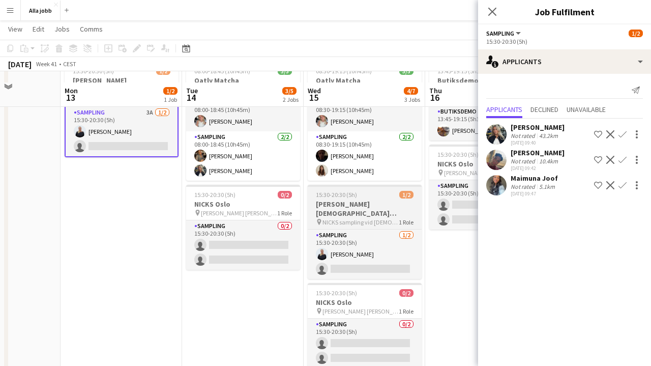
scroll to position [51, 0]
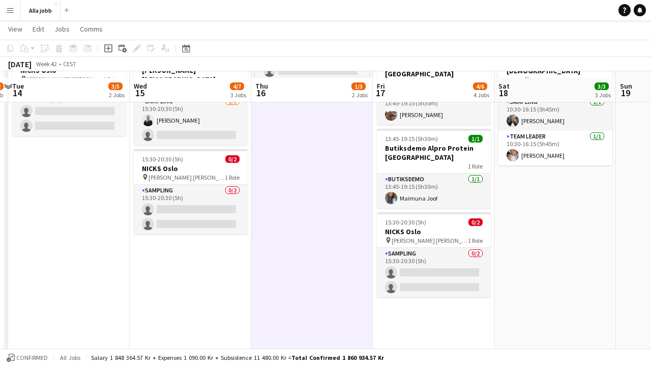
scroll to position [198, 0]
